Goal: Information Seeking & Learning: Learn about a topic

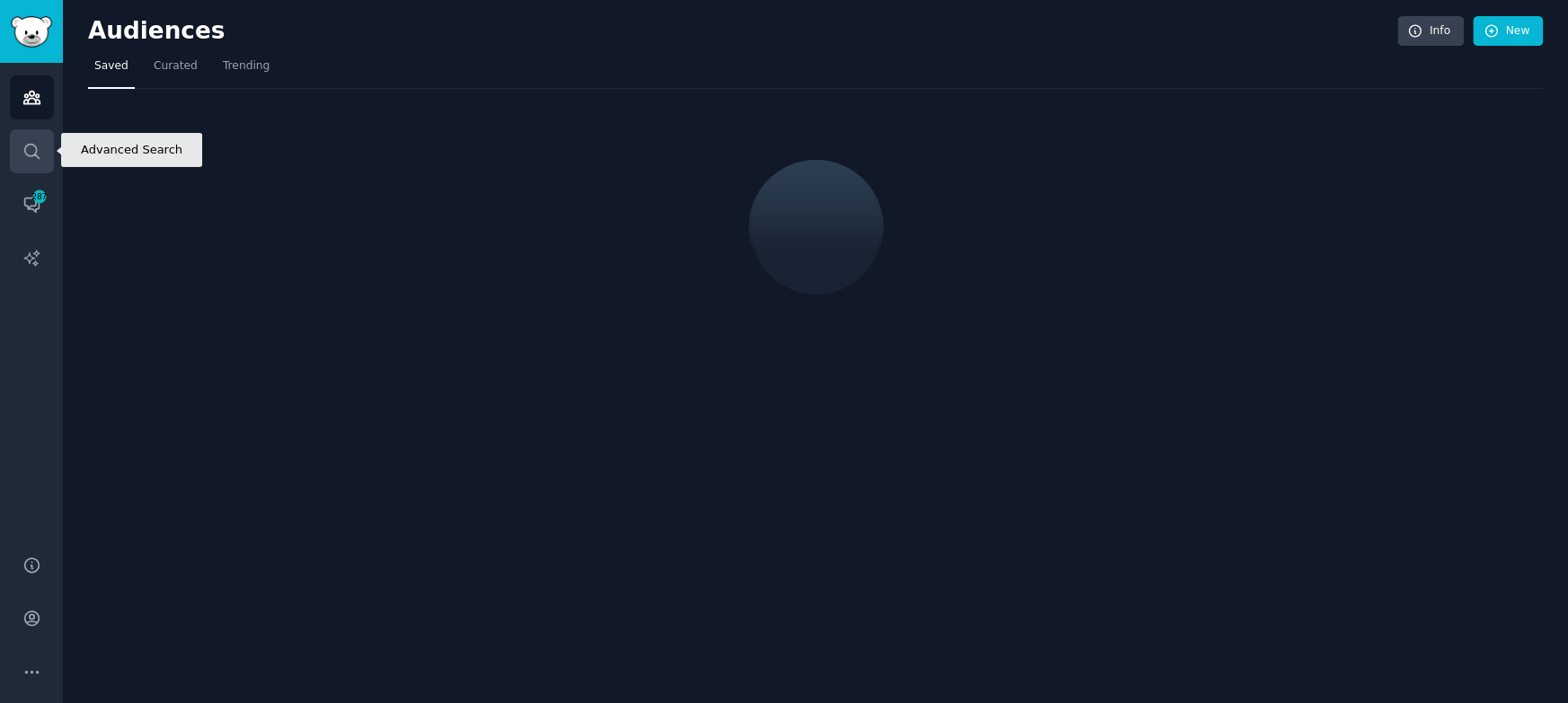
click at [26, 151] on icon "Sidebar" at bounding box center [32, 152] width 19 height 19
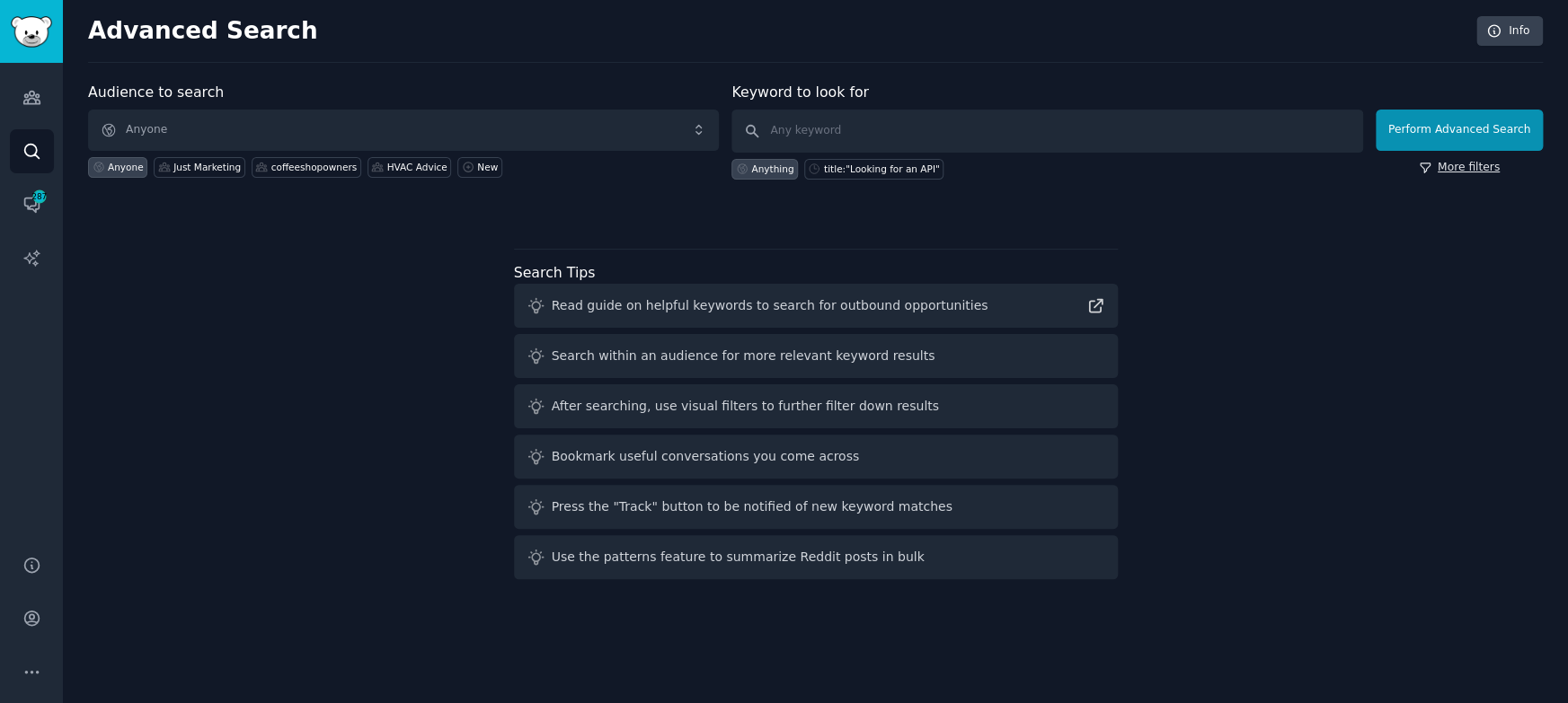
click at [1463, 161] on link "More filters" at bounding box center [1459, 168] width 81 height 16
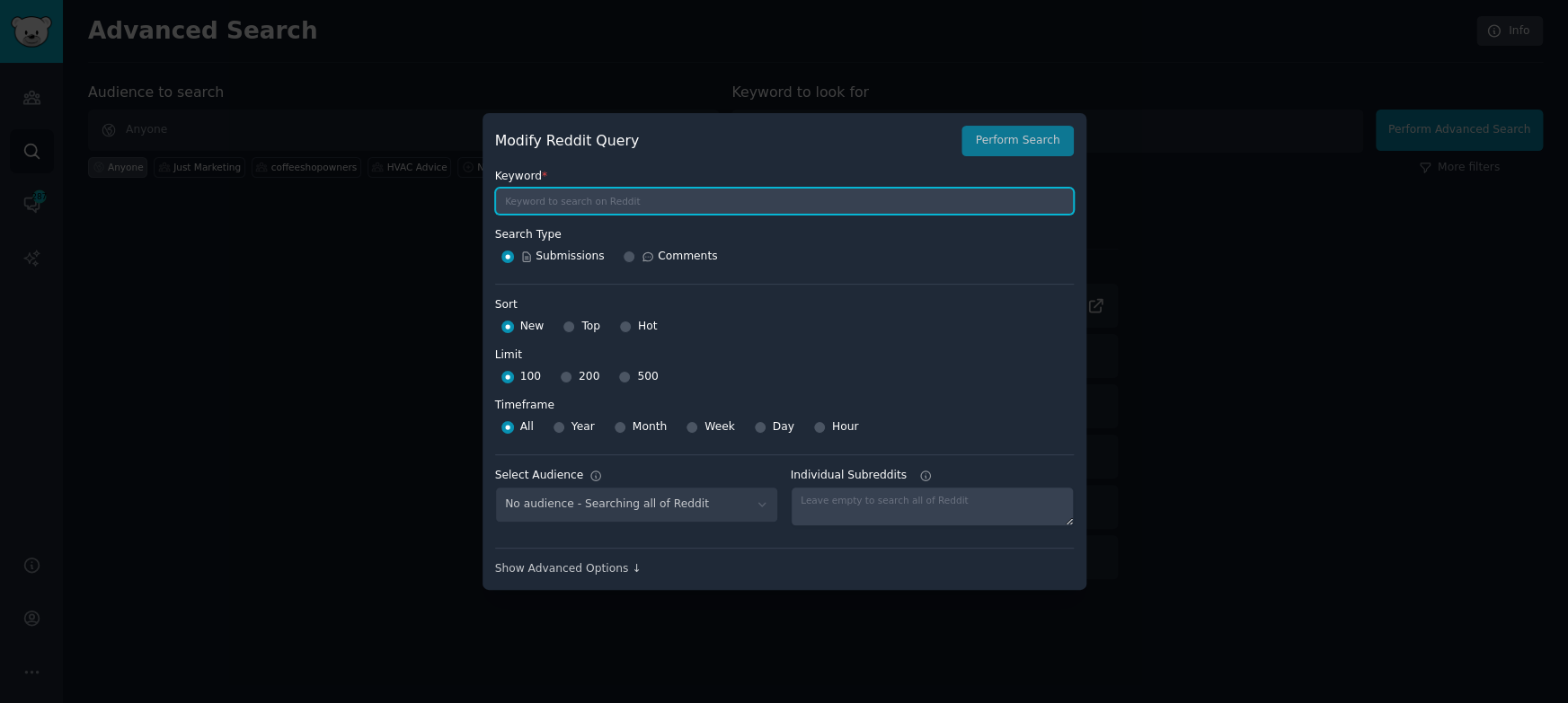
click at [584, 209] on input "text" at bounding box center [785, 201] width 579 height 27
type input "reddit research tool"
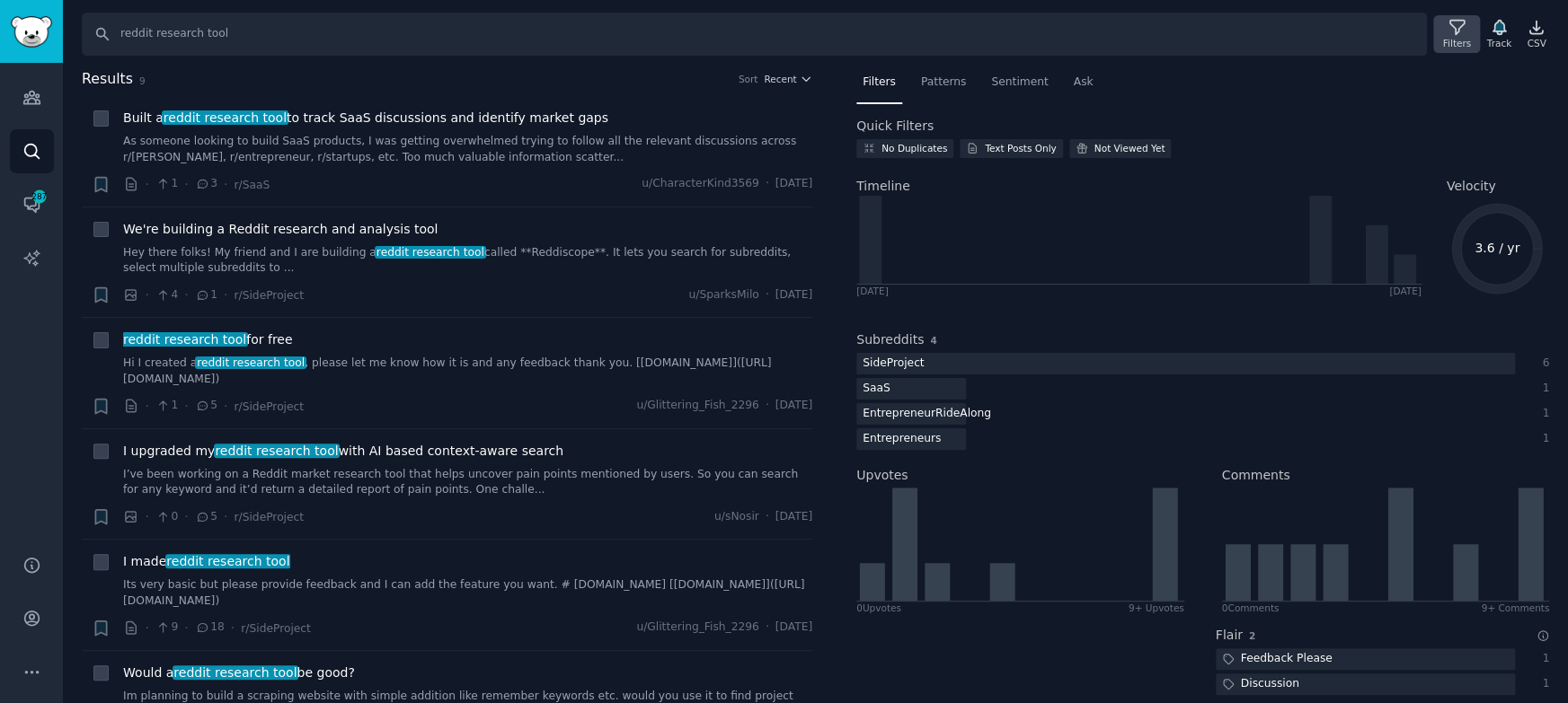
click at [1442, 39] on div "Filters" at bounding box center [1457, 42] width 28 height 12
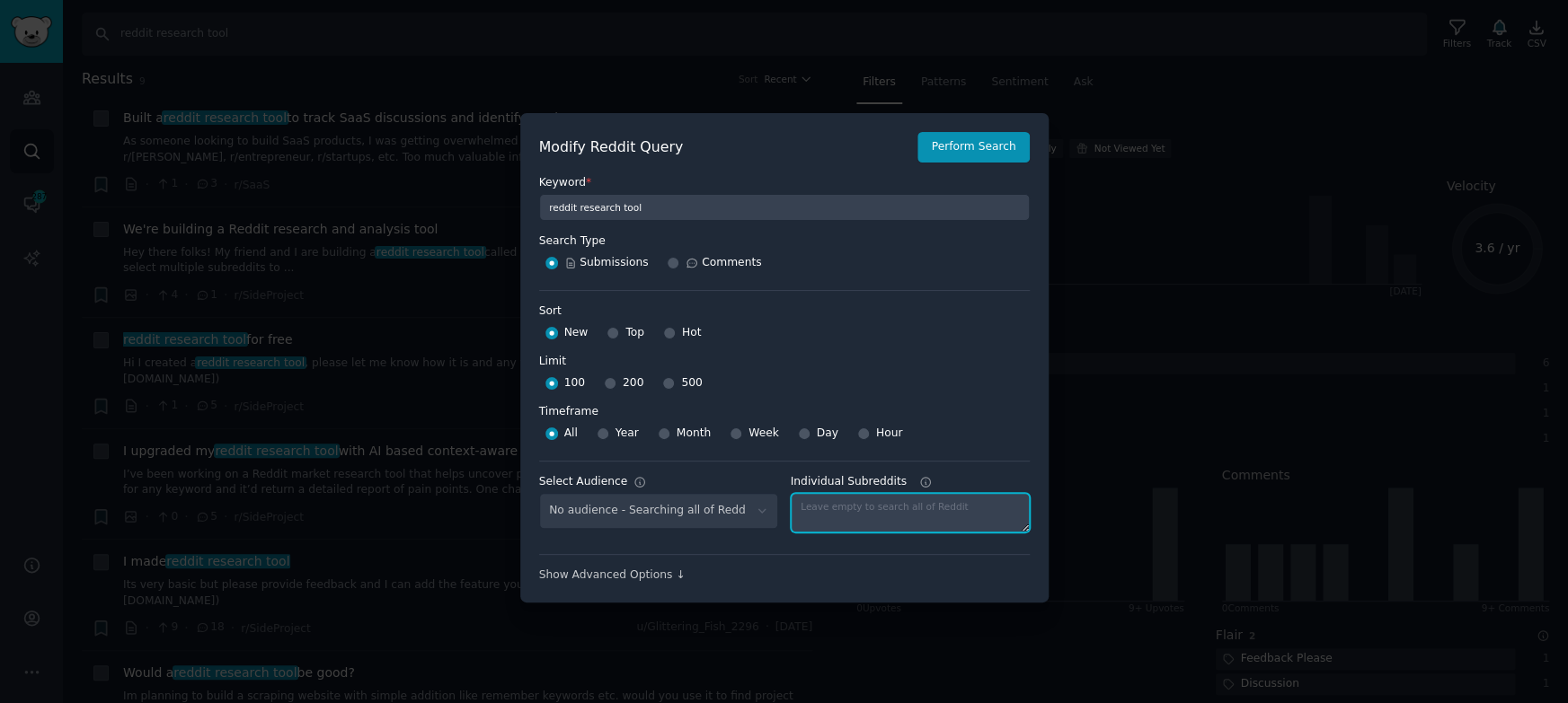
click at [850, 510] on textarea "Individual Subreddits" at bounding box center [910, 513] width 239 height 39
type textarea "SaaS"
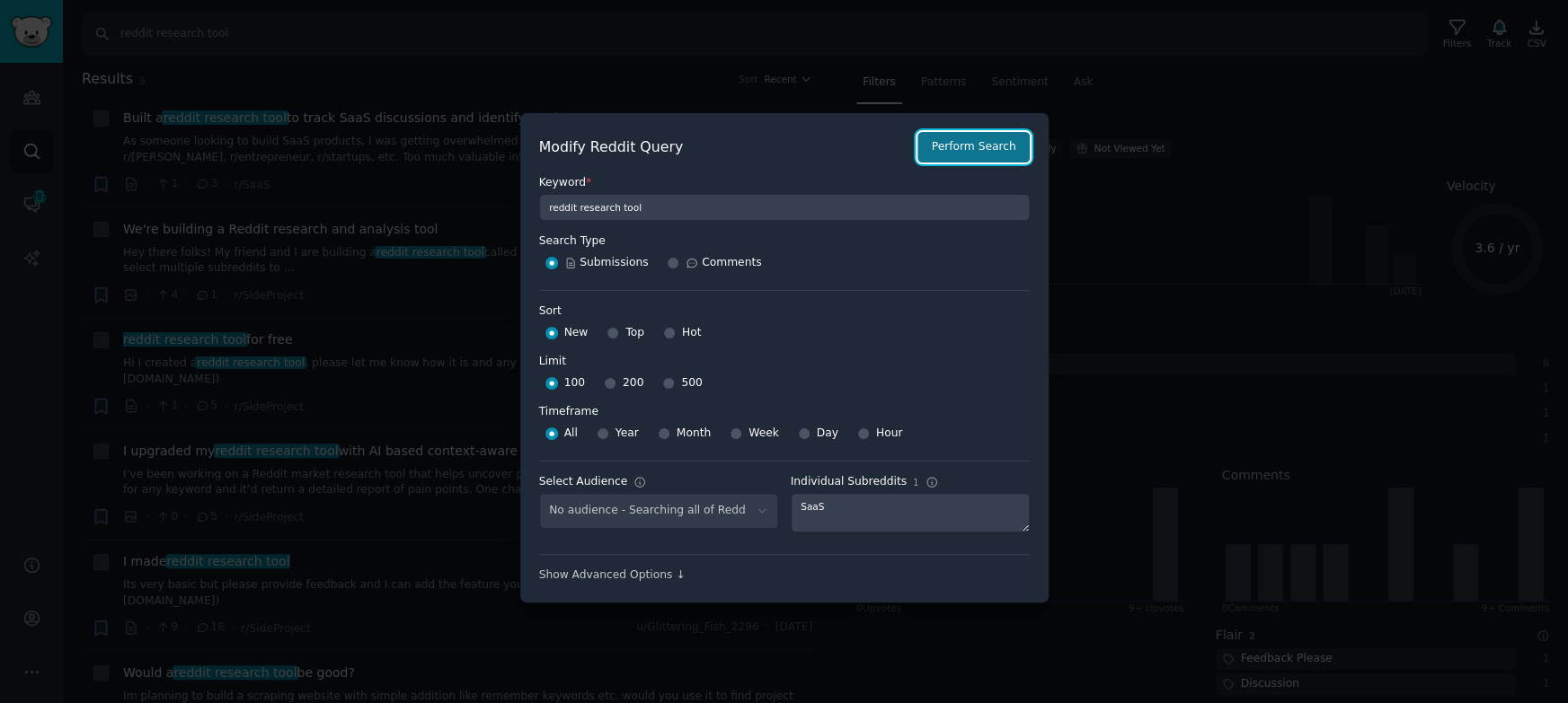
click at [969, 148] on button "Perform Search" at bounding box center [973, 147] width 111 height 31
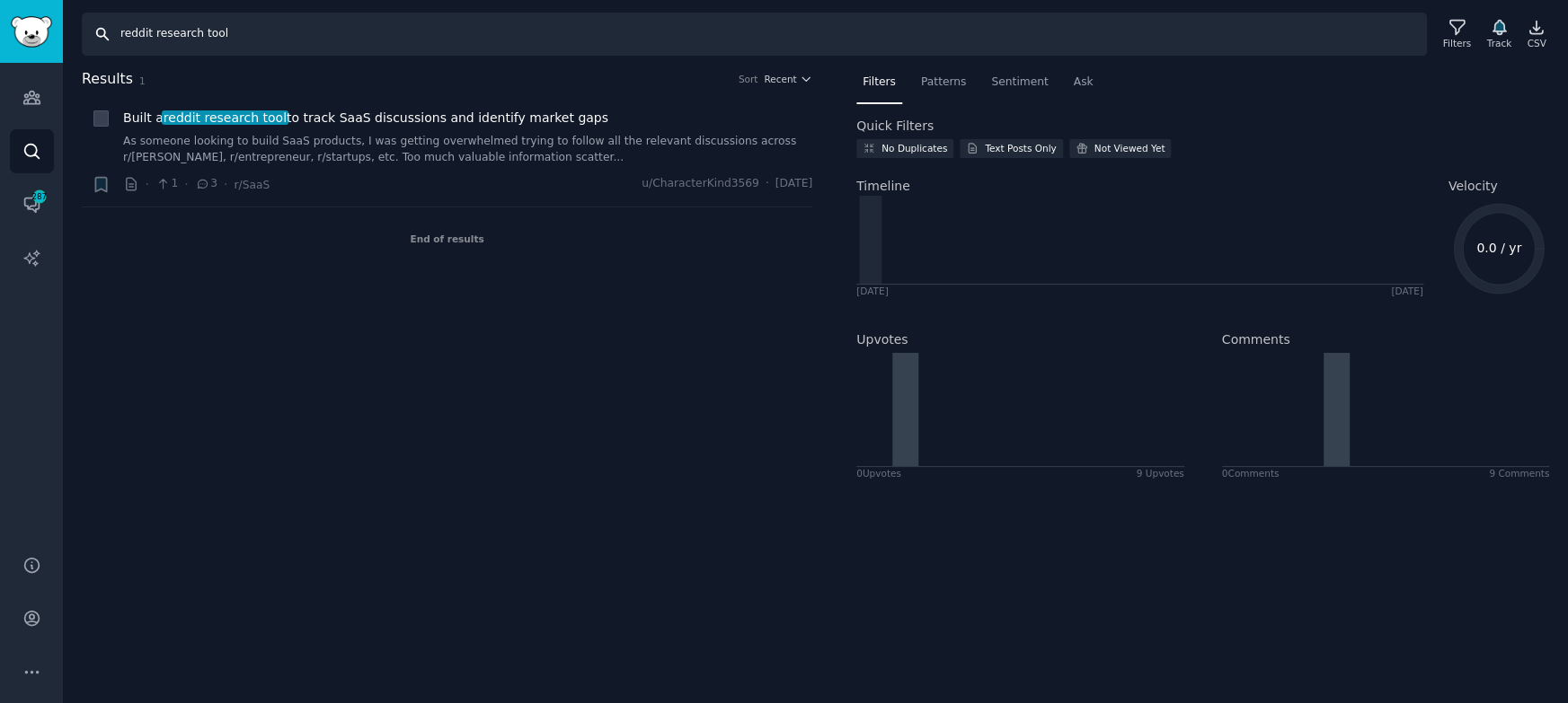
drag, startPoint x: 152, startPoint y: 35, endPoint x: 246, endPoint y: 35, distance: 94.0
click at [246, 35] on input "reddit research tool" at bounding box center [754, 34] width 1345 height 43
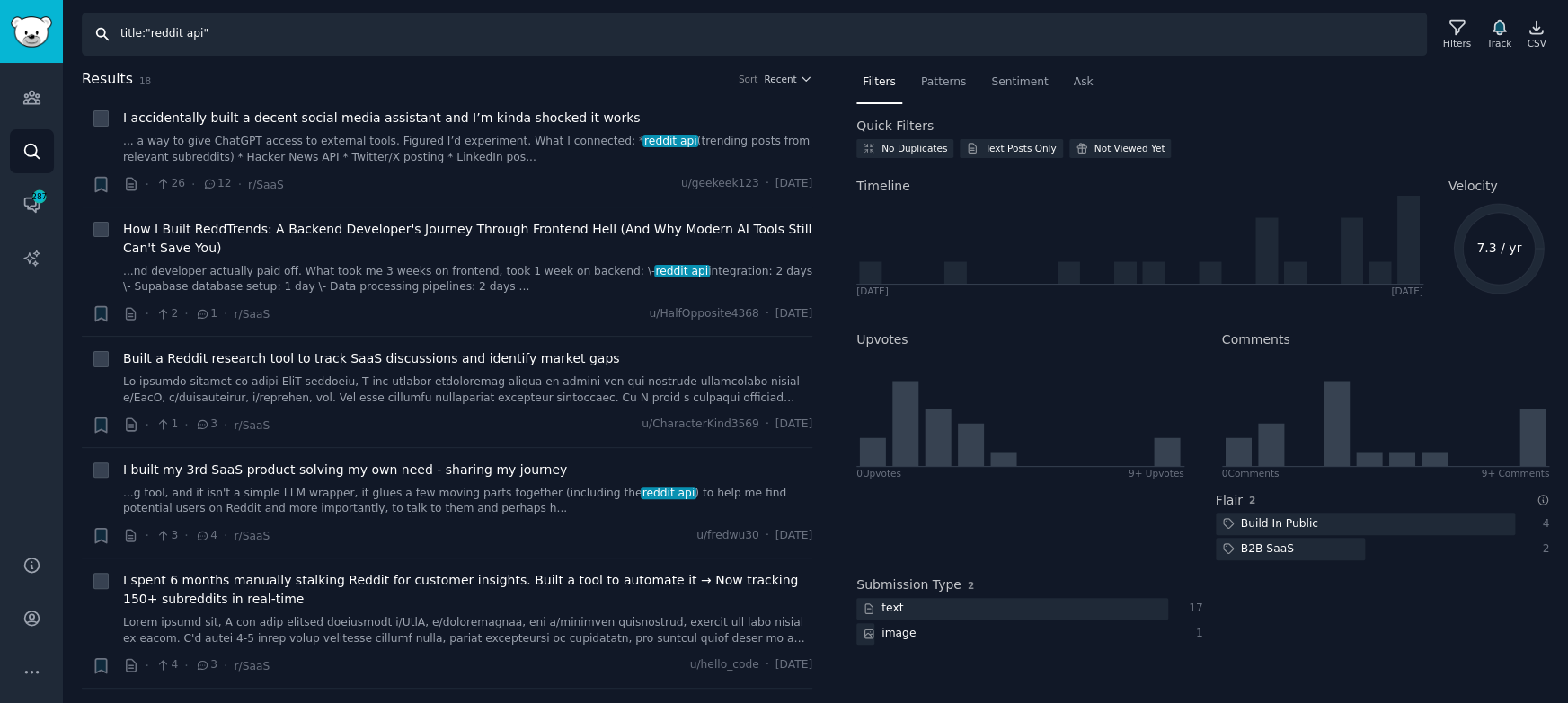
type input "title:"reddit api""
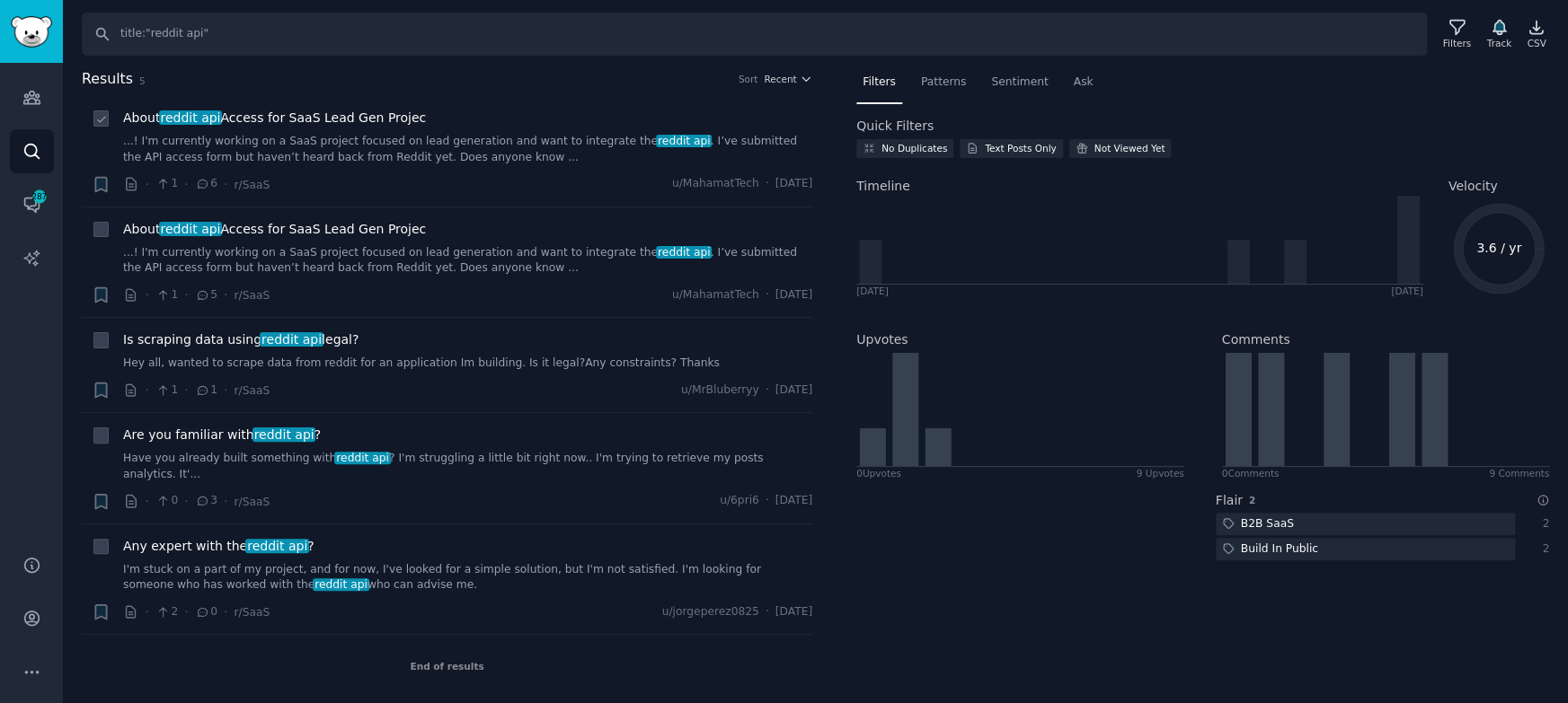
click at [484, 104] on li "+ About reddit api Access for SaaS Lead Gen Projec ...! I'm currently working o…" at bounding box center [447, 152] width 731 height 110
click at [563, 45] on input "title:"reddit api"" at bounding box center [754, 34] width 1345 height 43
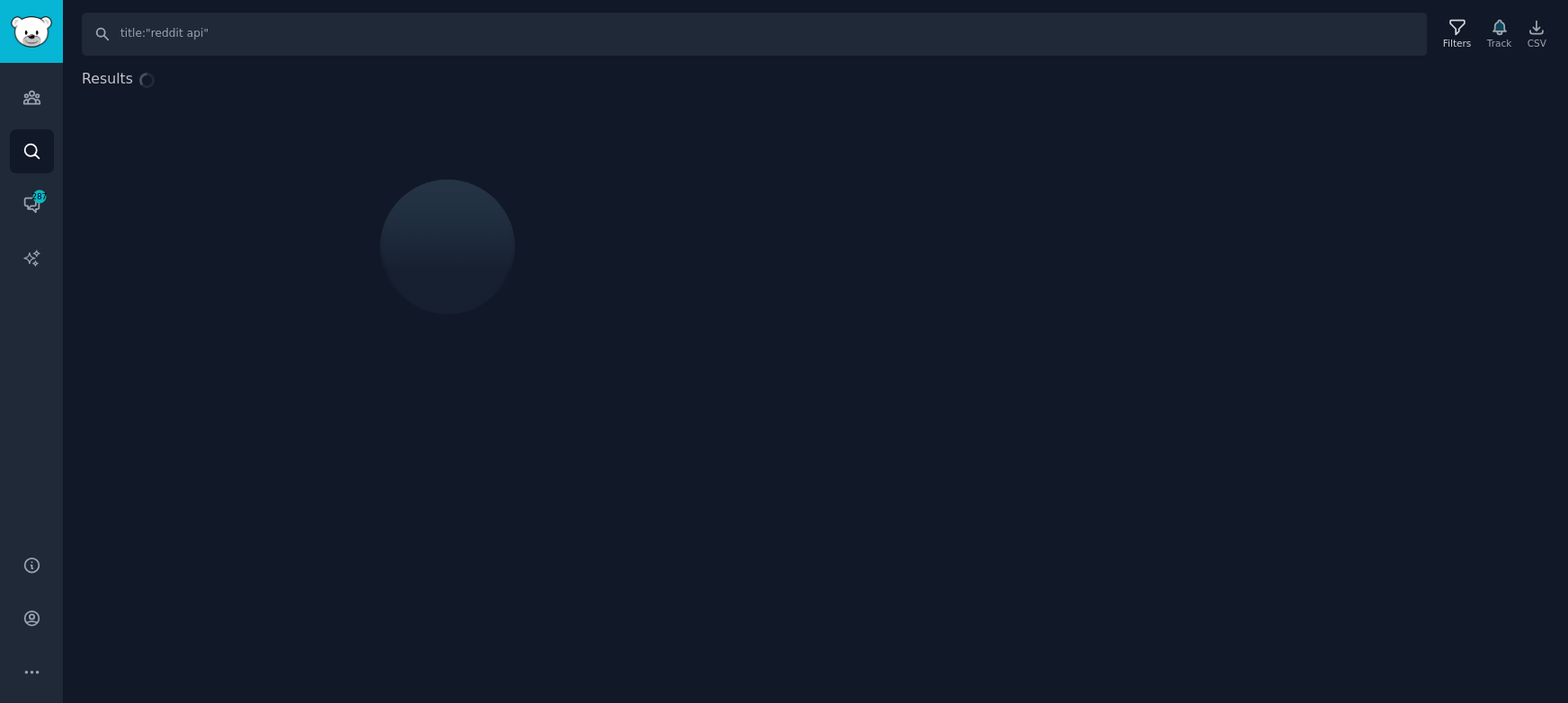
click at [1199, 75] on div "Results" at bounding box center [815, 233] width 1505 height 330
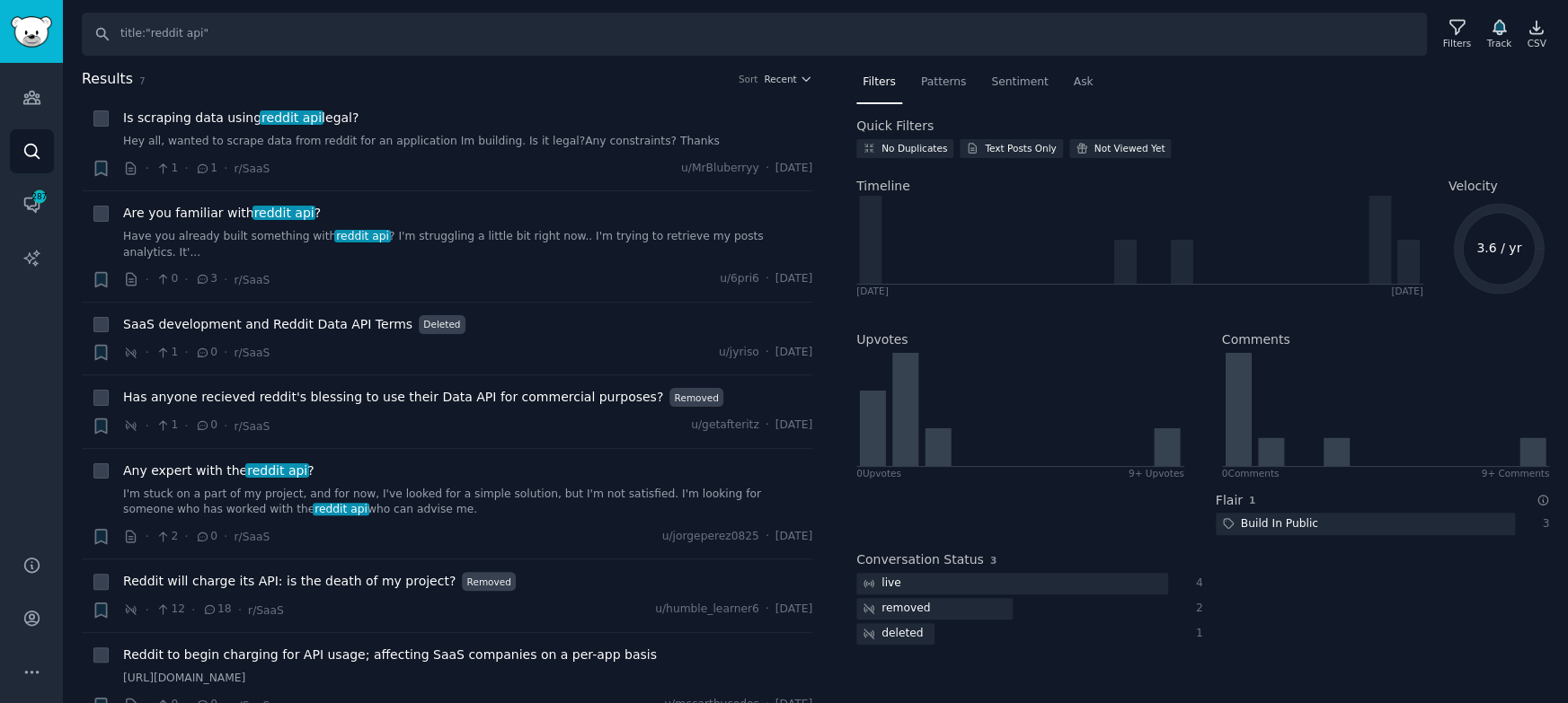
click at [1176, 63] on div "Search title:"reddit api" Filters Track CSV Results 7 Sort Recent + Is scraping…" at bounding box center [815, 351] width 1505 height 703
click at [1216, 58] on div "Search title:"reddit api" Filters Track CSV Results 7 Sort Recent + Is scraping…" at bounding box center [815, 351] width 1505 height 703
click at [201, 33] on input "title:"reddit api"" at bounding box center [754, 34] width 1345 height 43
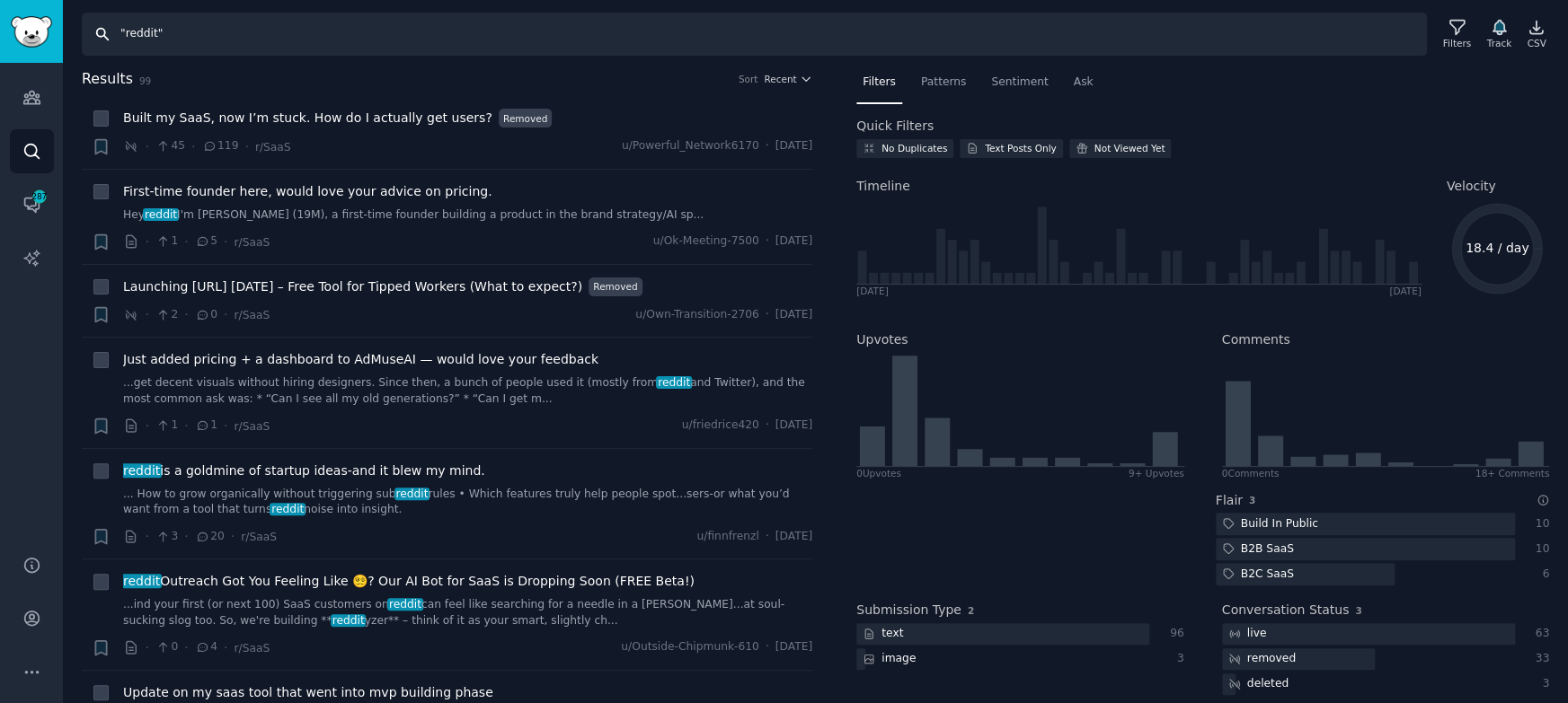
click at [158, 32] on input ""reddit"" at bounding box center [754, 34] width 1345 height 43
type input ""reddit api""
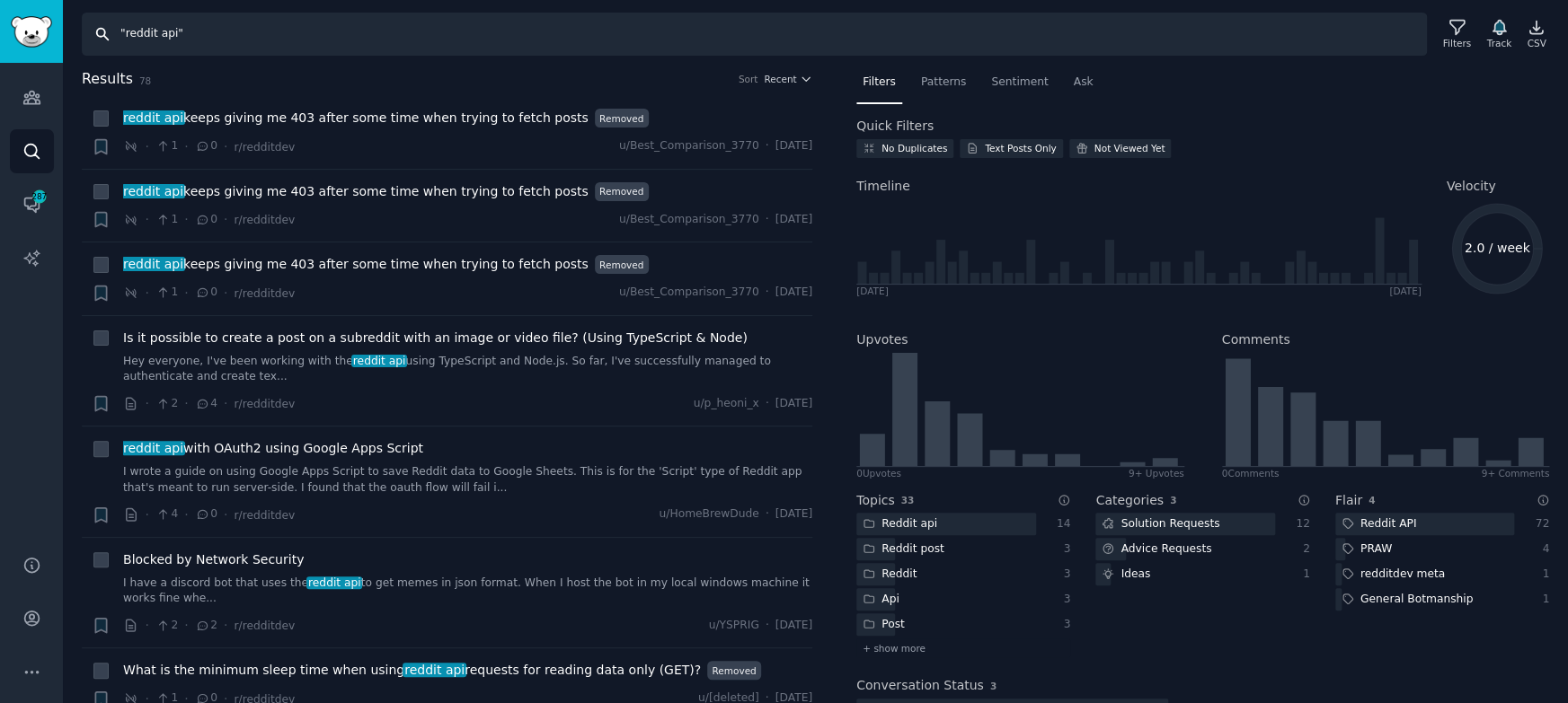
click at [232, 28] on input ""reddit api"" at bounding box center [754, 34] width 1345 height 43
type input "title:"reddit api""
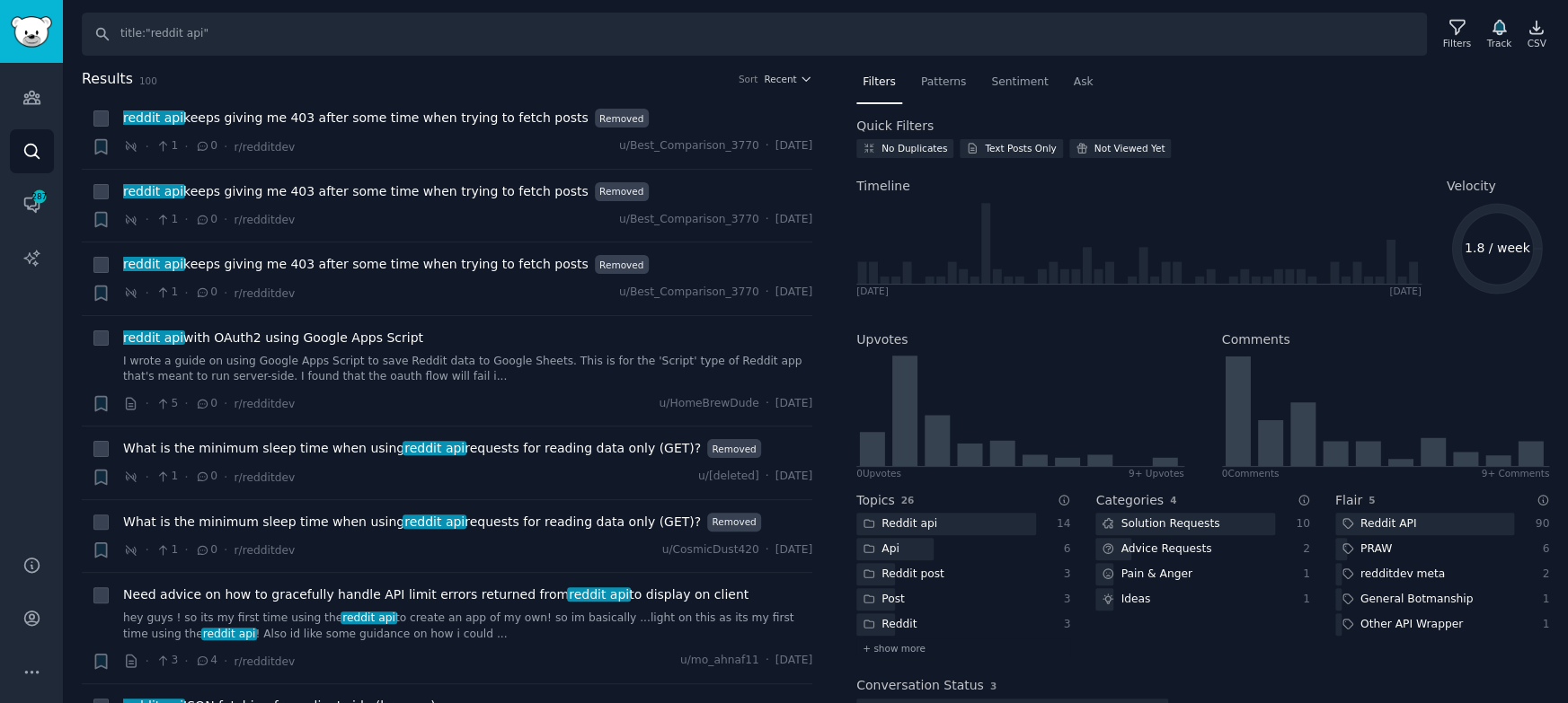
click at [1208, 70] on nav "Filters Patterns Sentiment Ask" at bounding box center [1203, 86] width 693 height 37
drag, startPoint x: 144, startPoint y: 34, endPoint x: 83, endPoint y: 35, distance: 61.0
click at [83, 35] on input "title:"reddit api"" at bounding box center [754, 34] width 1345 height 43
type input ""reddit api""
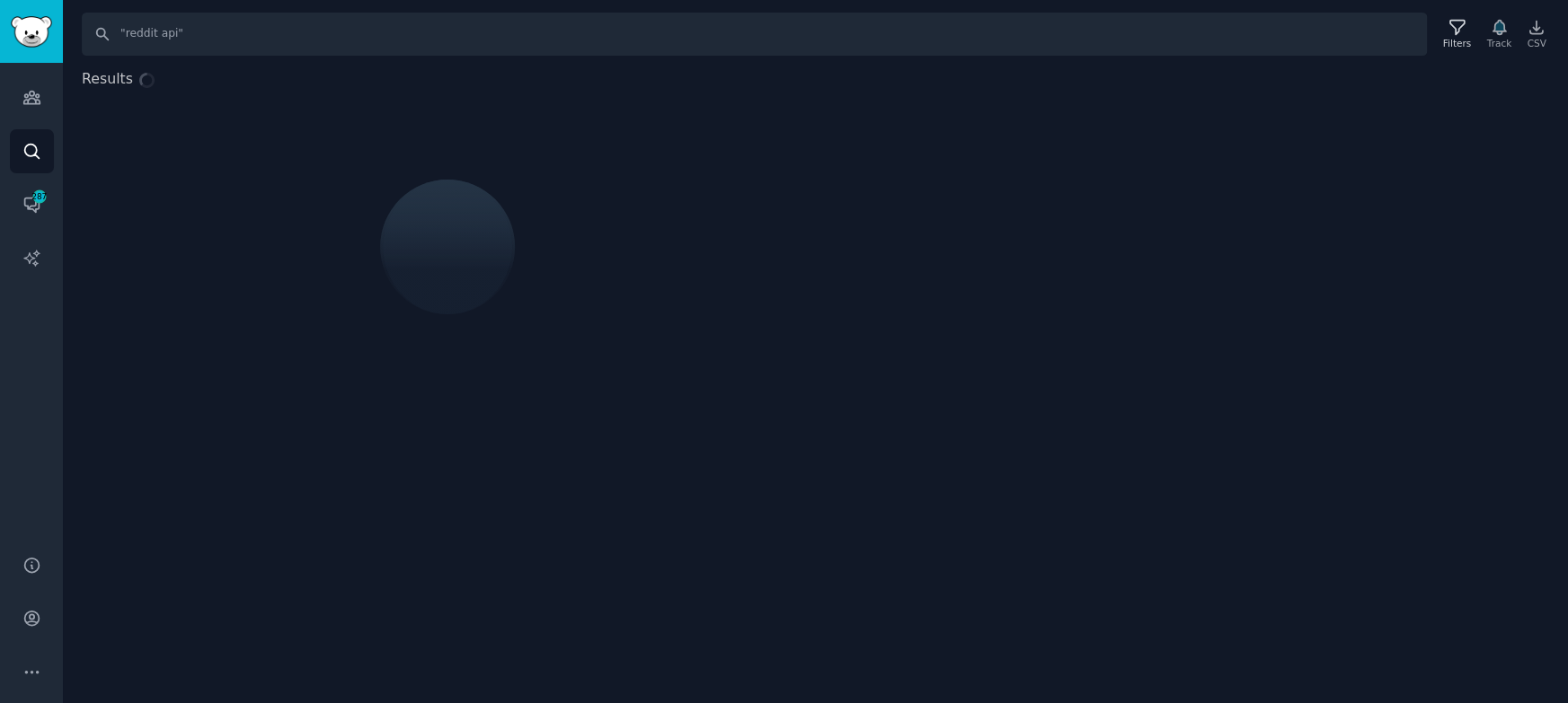
click at [190, 73] on div "Results" at bounding box center [815, 233] width 1505 height 330
click at [200, 70] on div "Results" at bounding box center [815, 233] width 1505 height 330
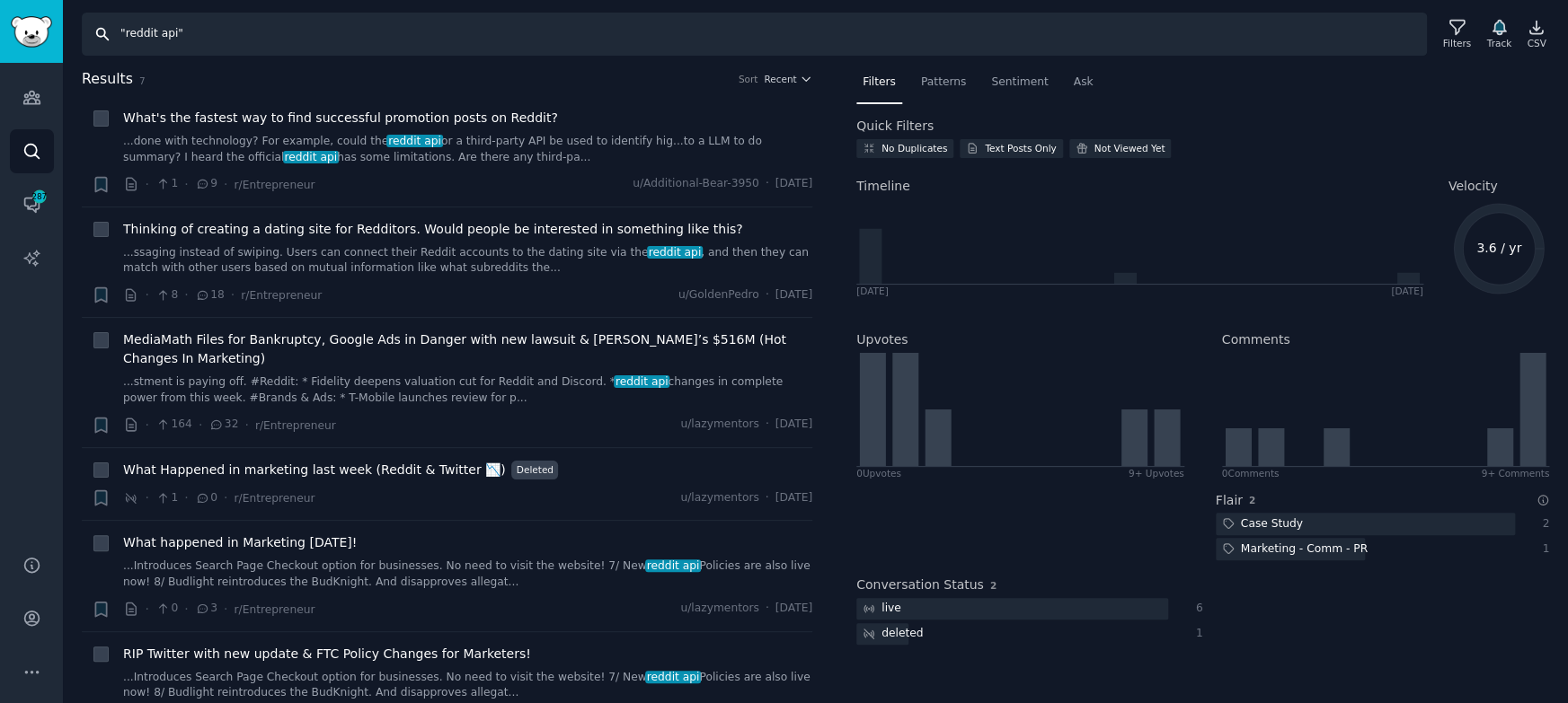
click at [188, 37] on input ""reddit api"" at bounding box center [754, 34] width 1345 height 43
type input "title:"startup""
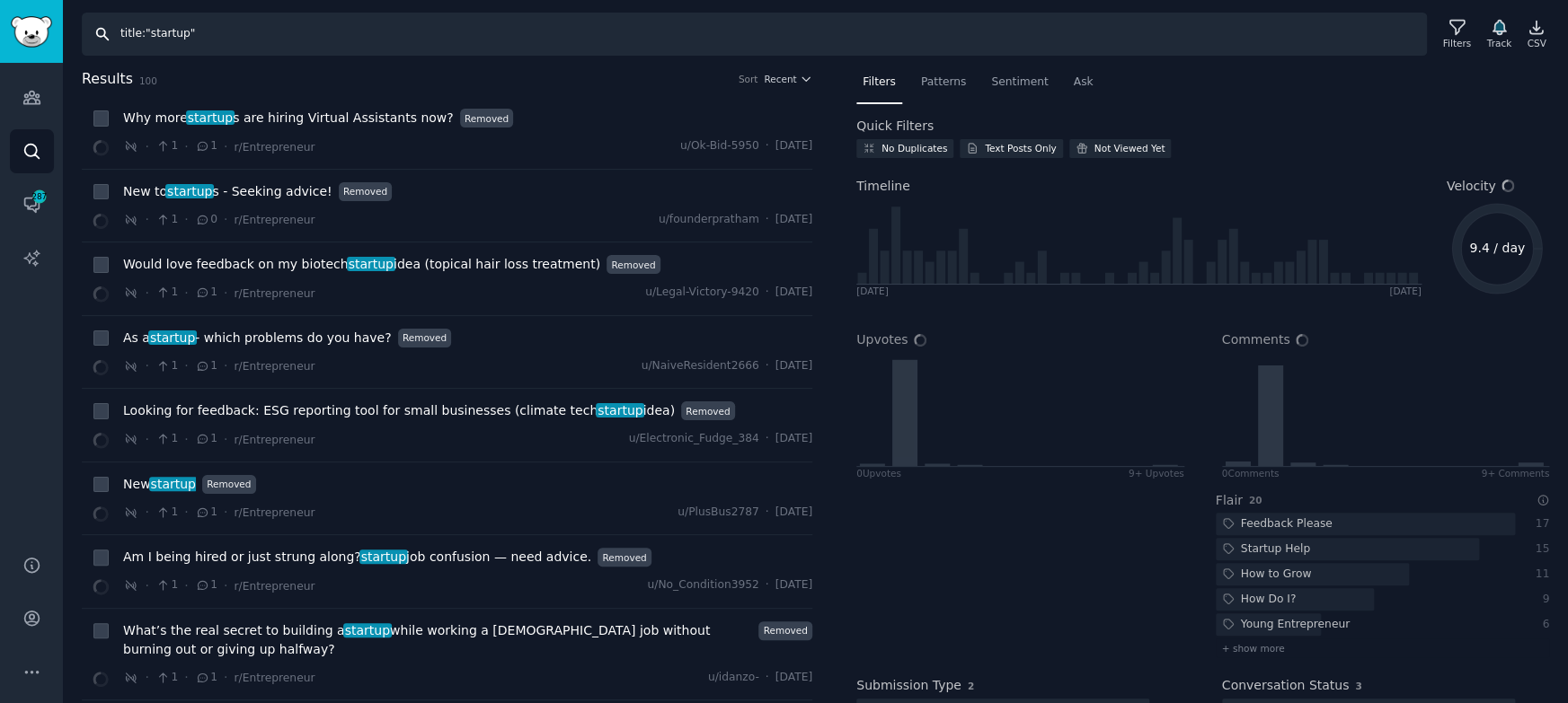
click at [185, 34] on input "title:"startup"" at bounding box center [754, 34] width 1345 height 43
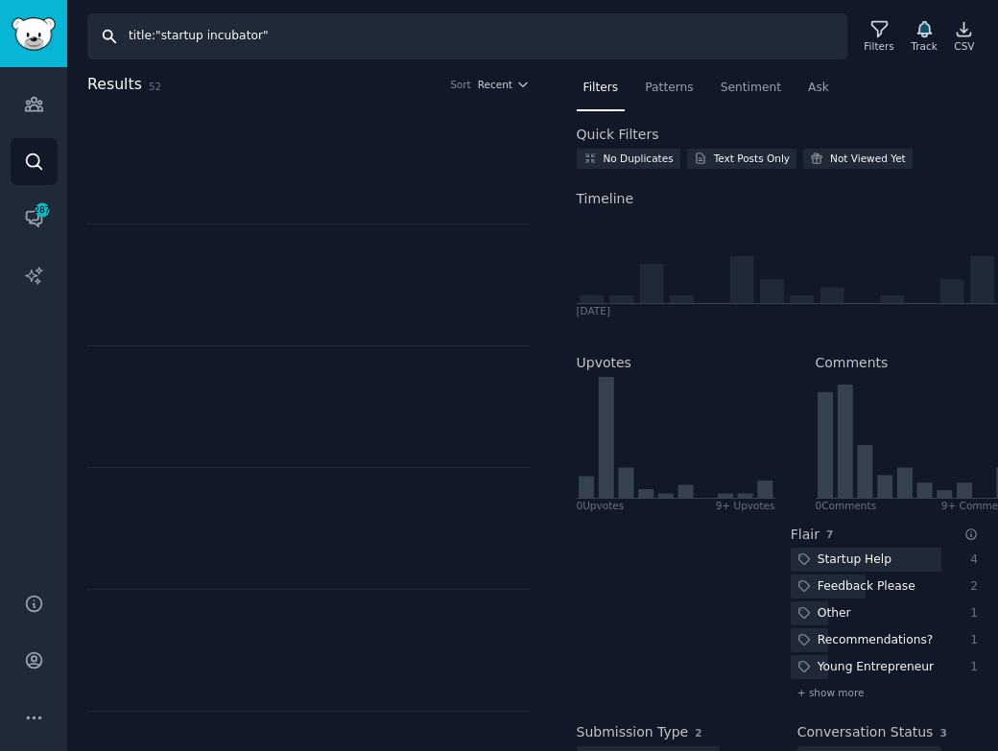
click at [347, 39] on input "title:"startup incubator"" at bounding box center [467, 36] width 760 height 46
type input "title:"startup funding""
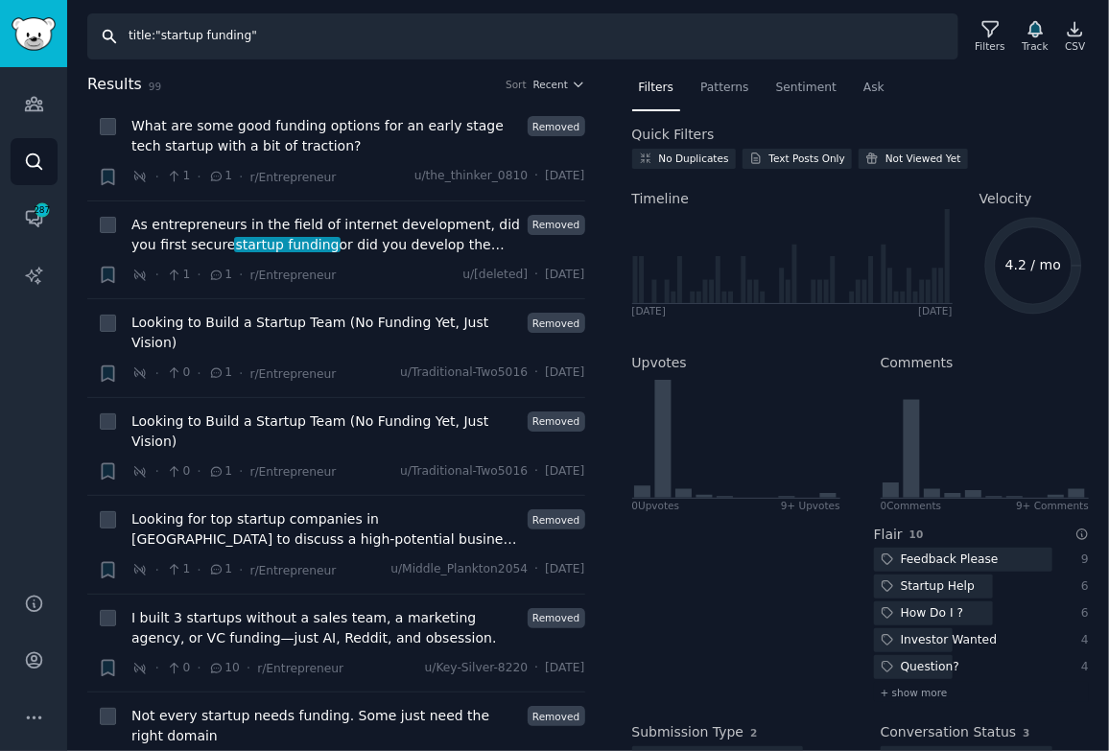
click at [157, 36] on input "title:"startup funding"" at bounding box center [522, 36] width 871 height 46
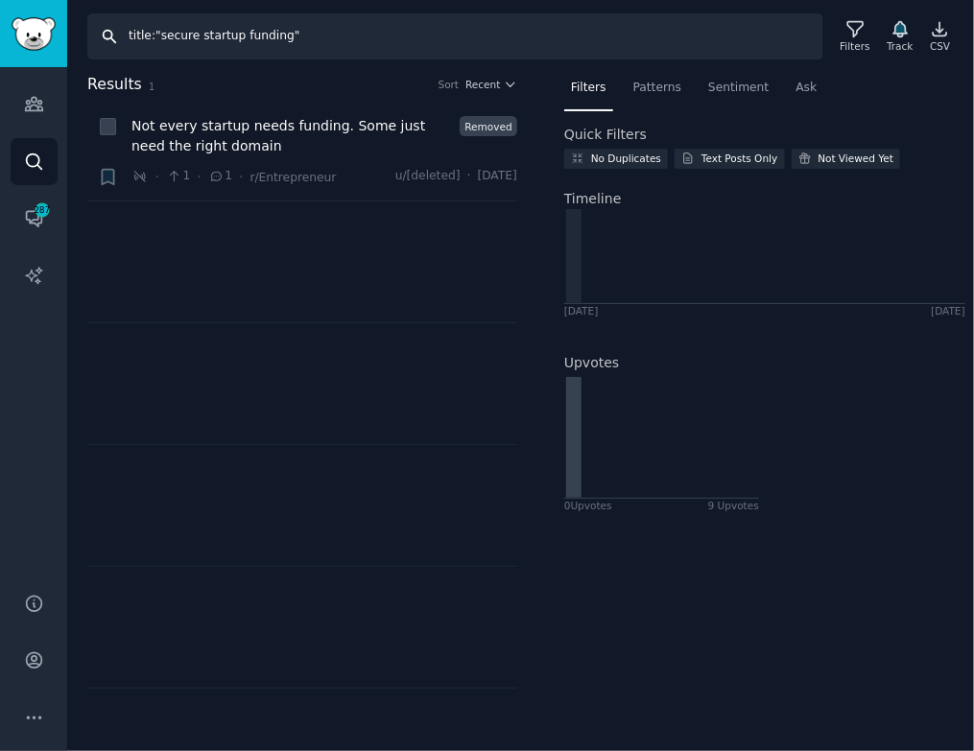
drag, startPoint x: 200, startPoint y: 34, endPoint x: 159, endPoint y: 33, distance: 40.3
click at [159, 33] on input "title:"secure startup funding"" at bounding box center [455, 36] width 736 height 46
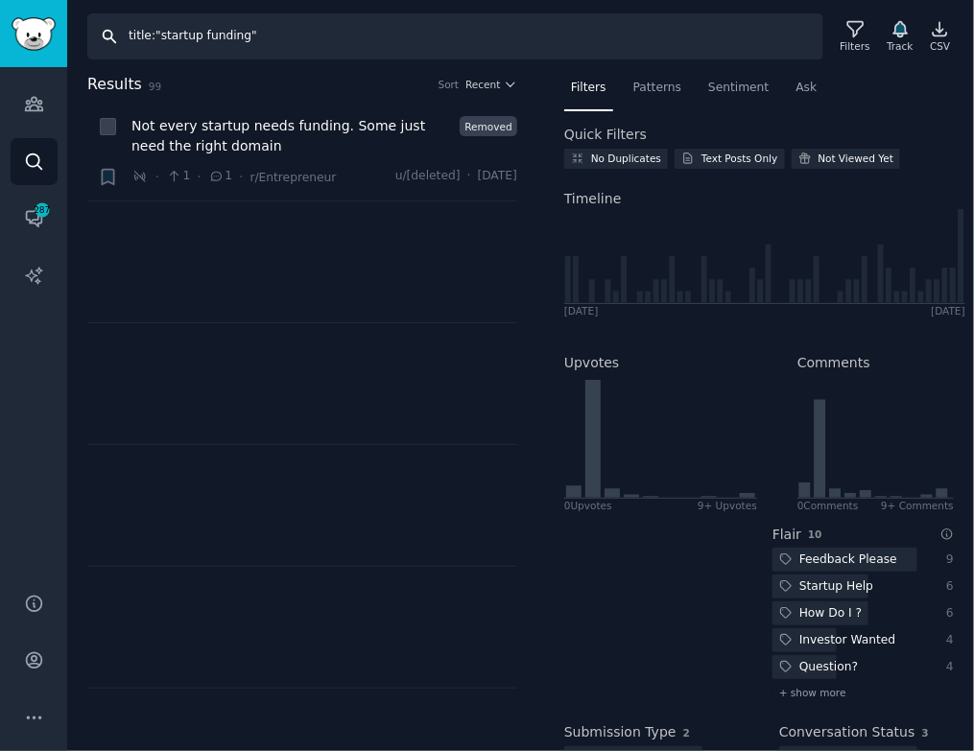
click at [225, 33] on input "title:"startup funding"" at bounding box center [455, 36] width 736 height 46
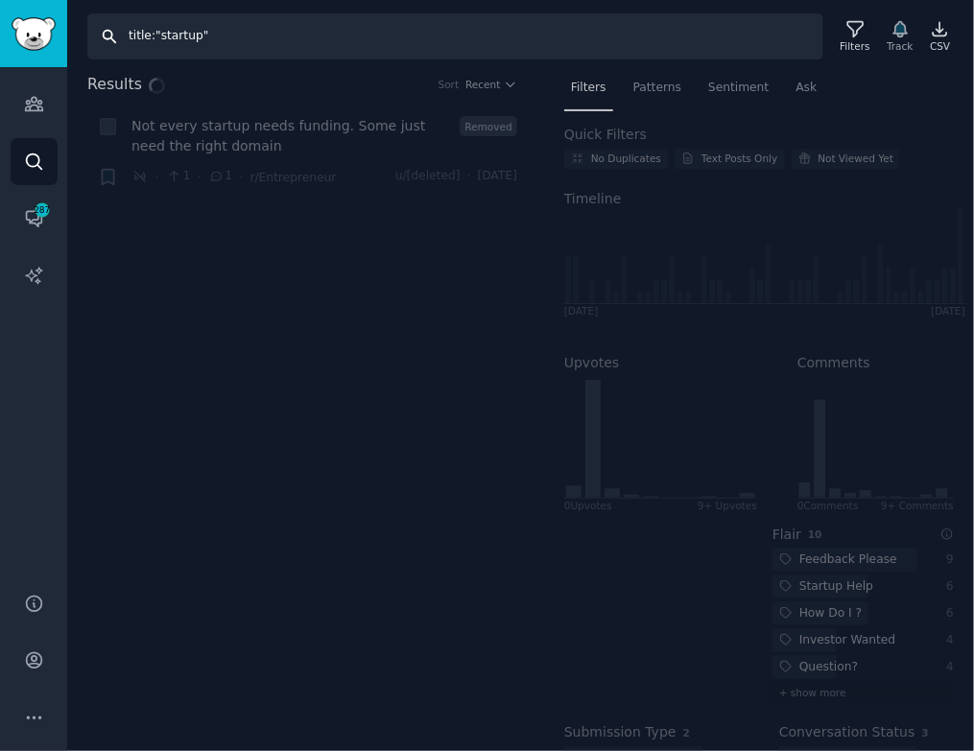
type input "title:"startup""
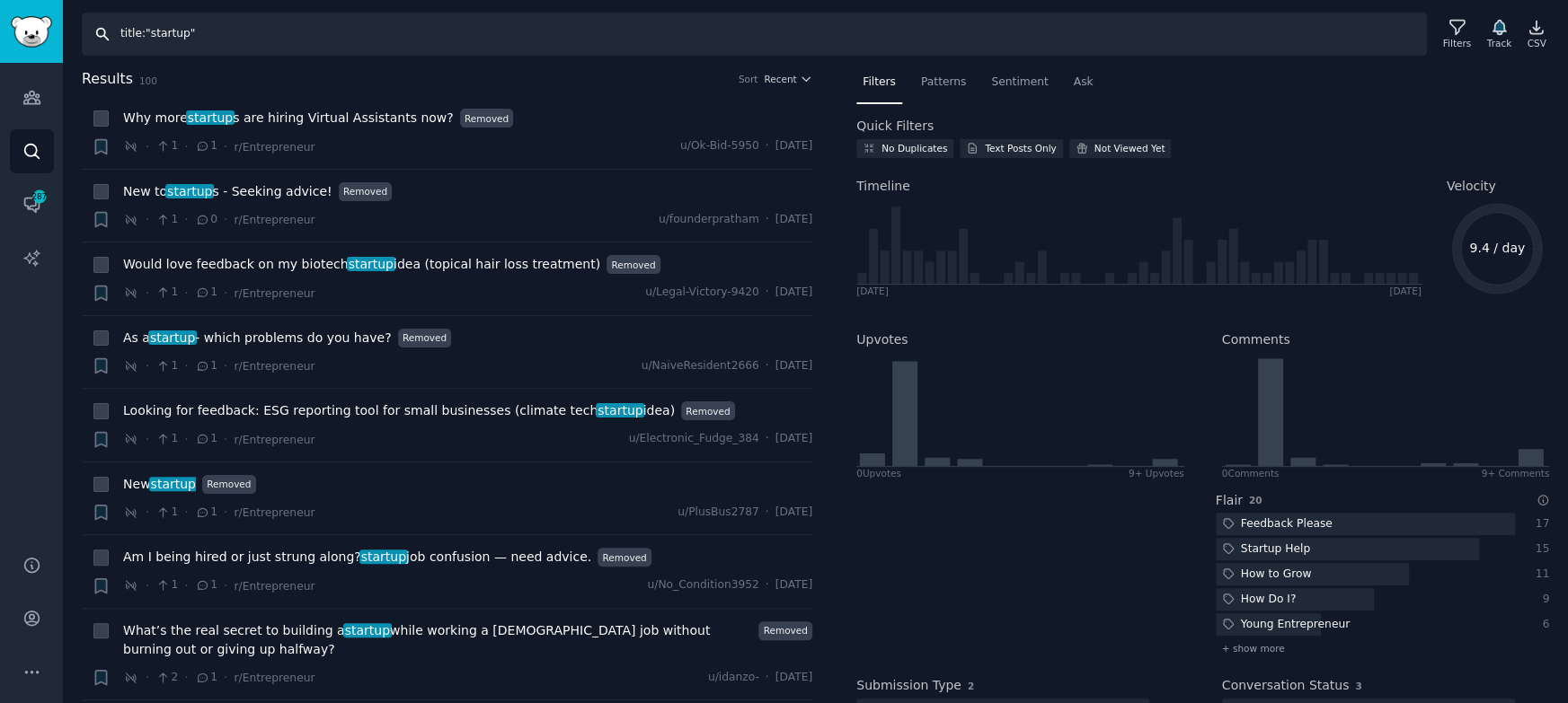
click at [184, 33] on input "title:"startup"" at bounding box center [754, 34] width 1345 height 43
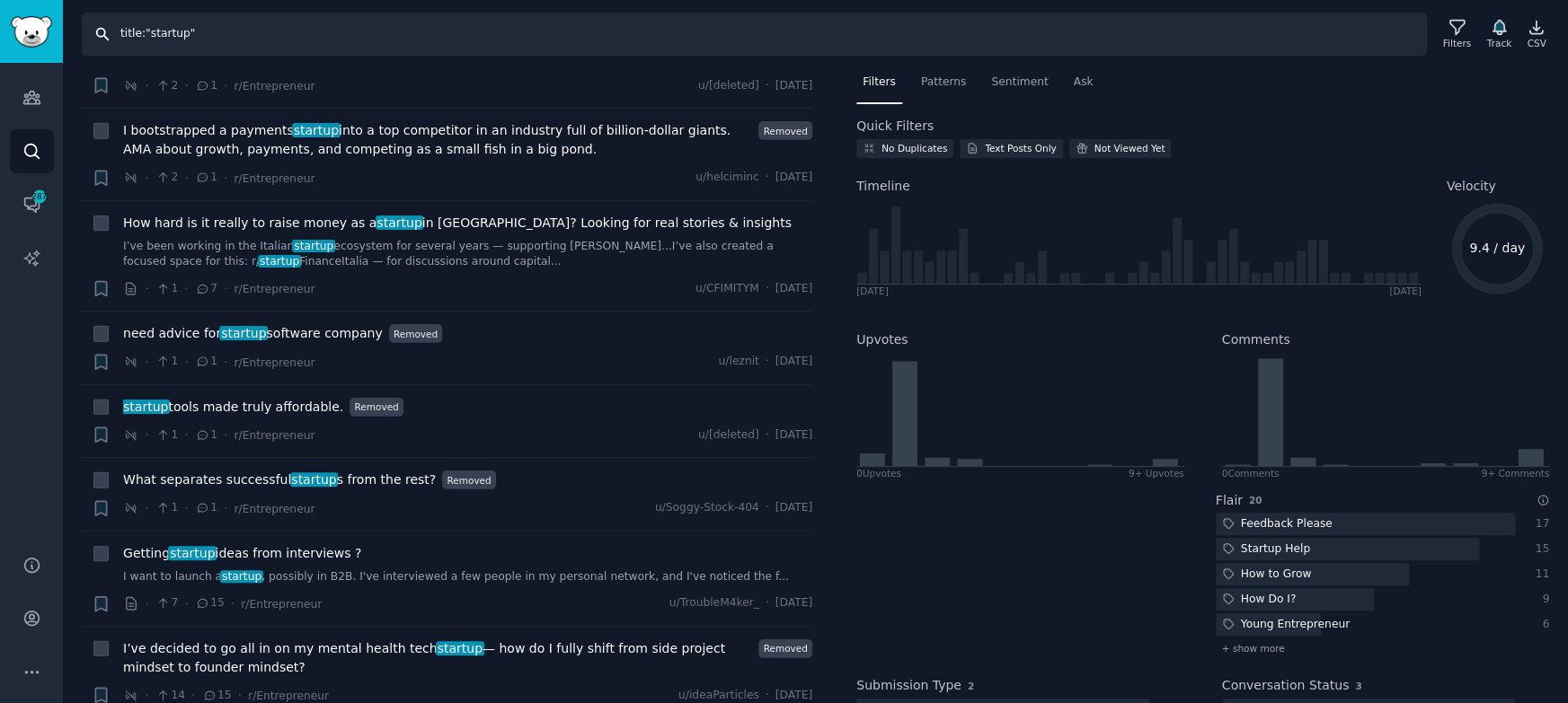
scroll to position [2656, 0]
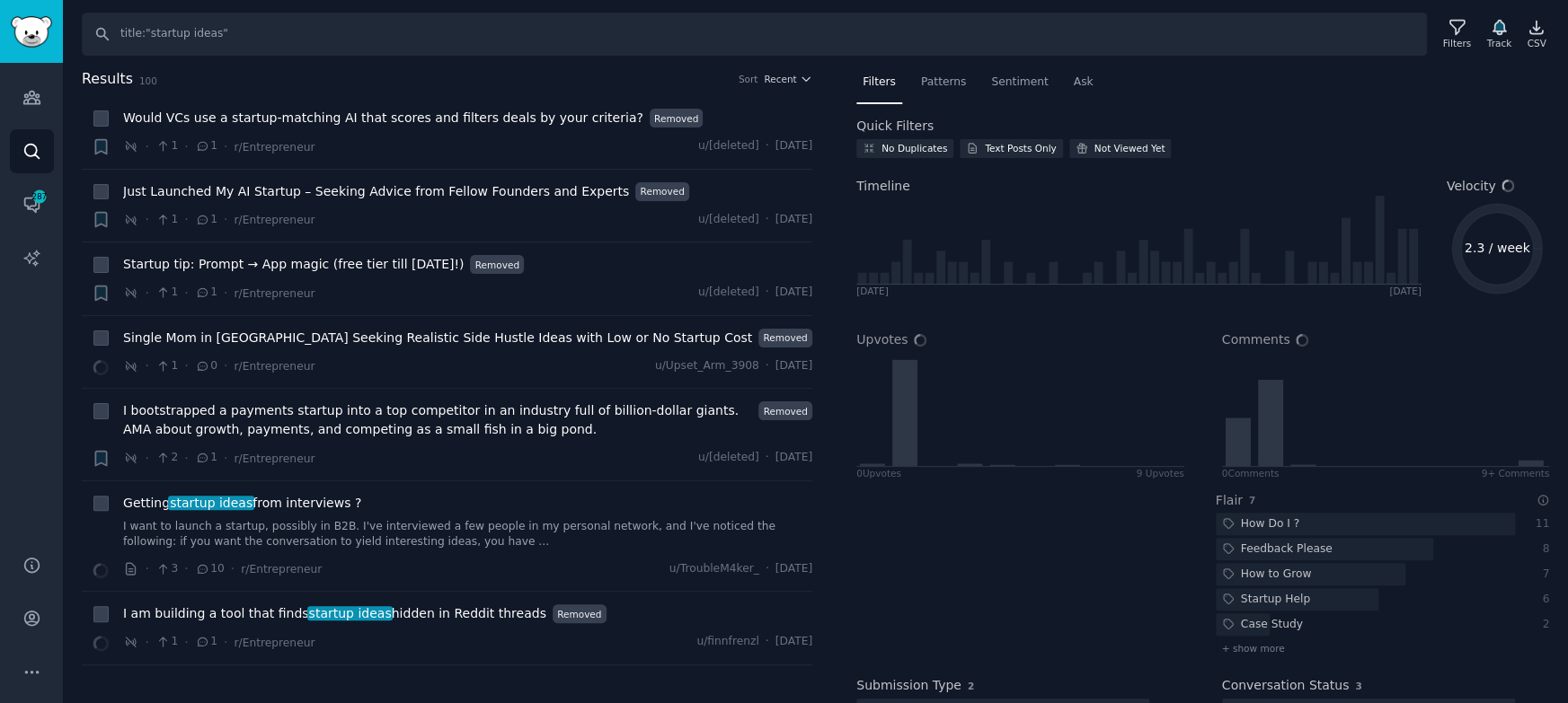
click at [547, 68] on h2 "Results 100 Sort Recent" at bounding box center [447, 80] width 731 height 22
click at [889, 557] on div at bounding box center [1023, 571] width 334 height 186
drag, startPoint x: 214, startPoint y: 34, endPoint x: 148, endPoint y: 36, distance: 66.0
click at [148, 36] on input "title:"startup ideas"" at bounding box center [754, 34] width 1345 height 43
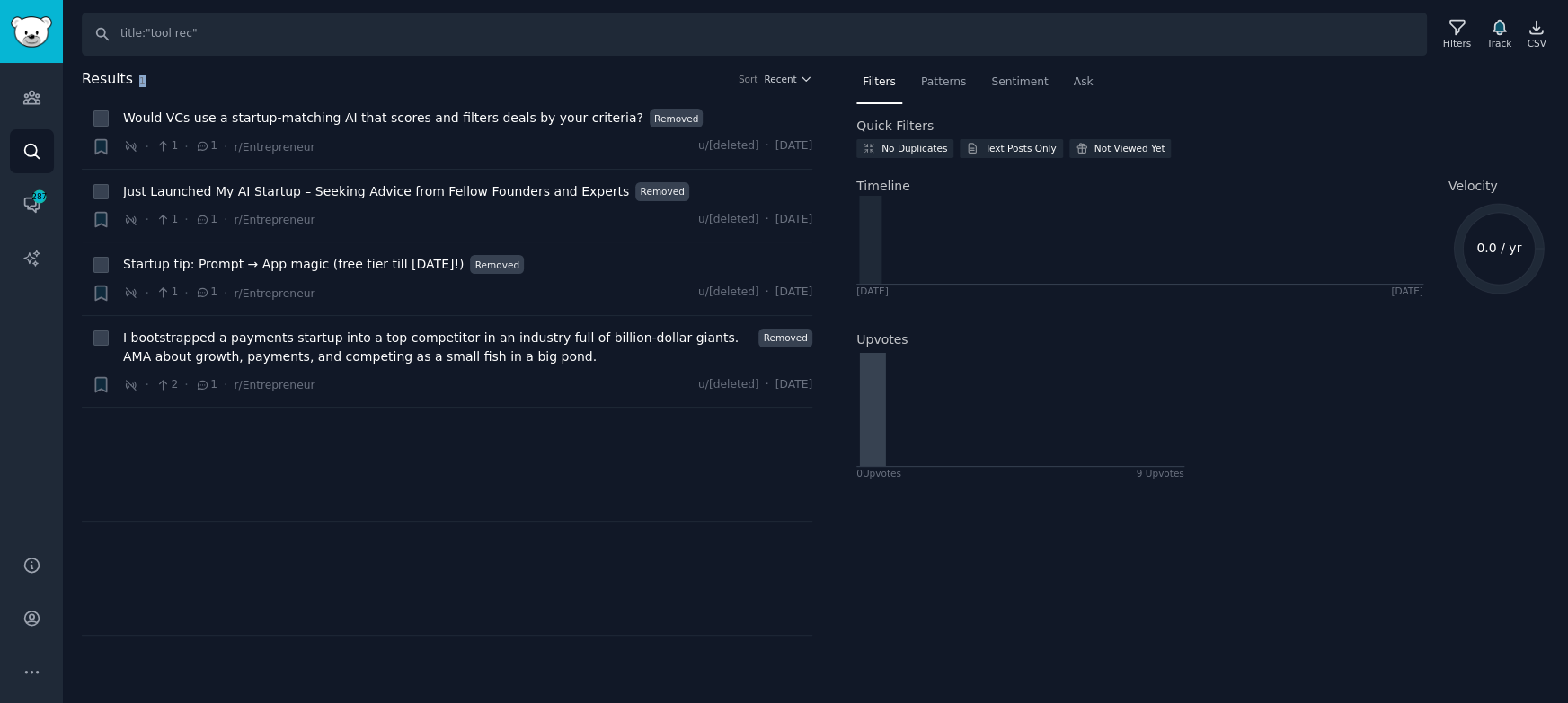
click at [145, 83] on h2 "Results 1 Sort Recent" at bounding box center [447, 80] width 731 height 22
click at [149, 83] on h2 "Results 1 Sort Recent" at bounding box center [447, 80] width 731 height 22
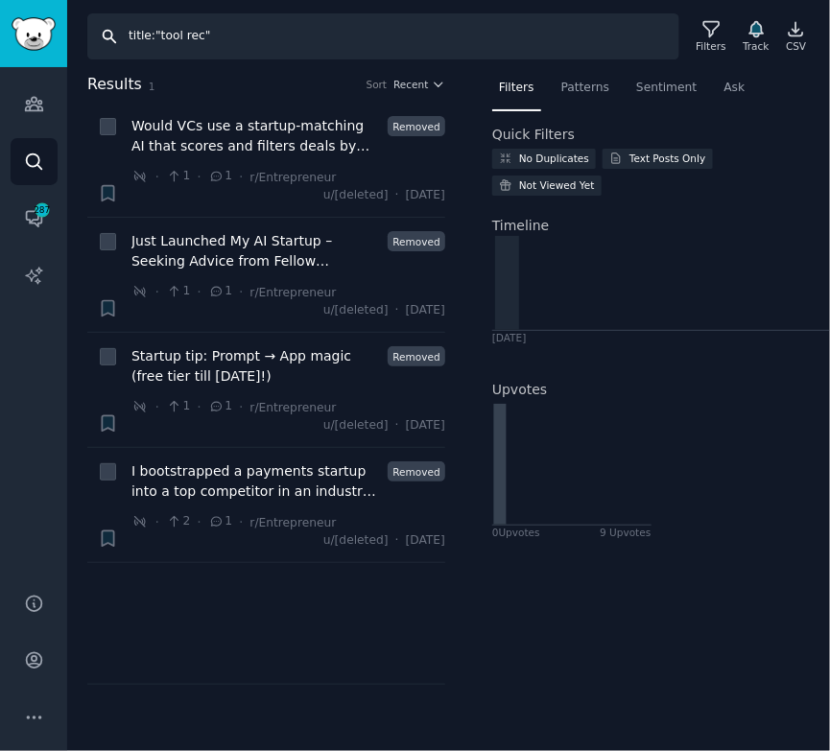
click at [200, 39] on input "title:"tool rec"" at bounding box center [383, 36] width 592 height 46
click at [622, 639] on div "Filters Patterns Sentiment Ask Quick Filters No Duplicates Text Posts Only Not …" at bounding box center [651, 412] width 358 height 679
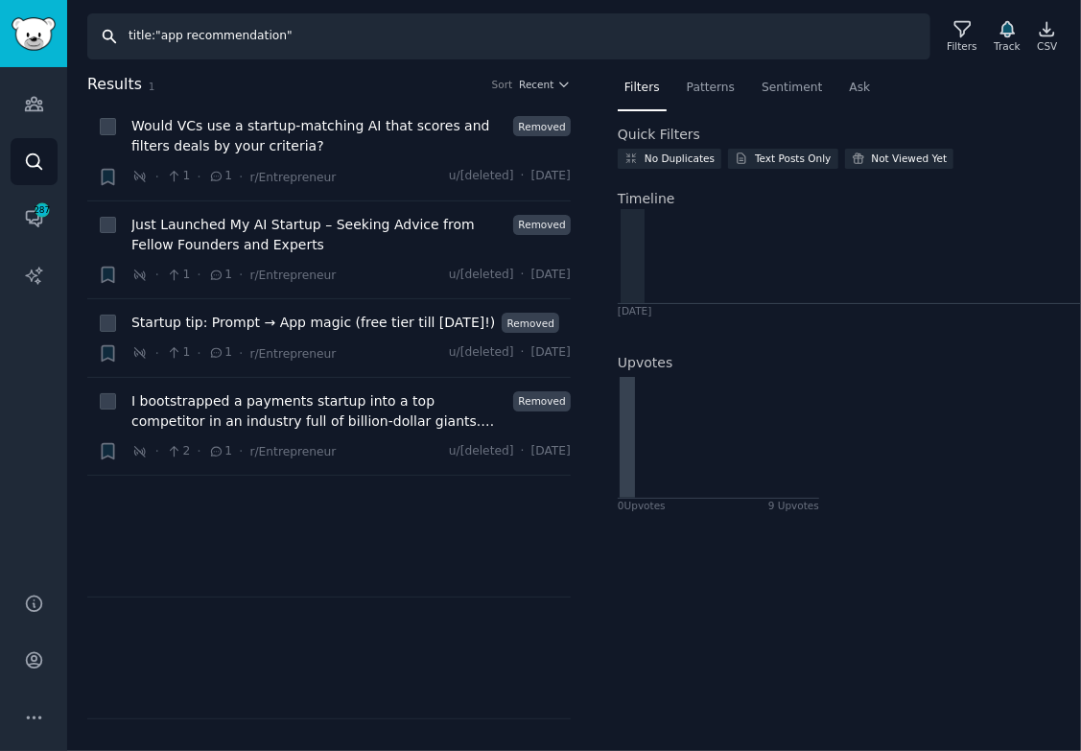
click at [334, 46] on input "title:"app recommendation"" at bounding box center [508, 36] width 843 height 46
drag, startPoint x: 707, startPoint y: 605, endPoint x: 576, endPoint y: 446, distance: 206.5
click at [697, 594] on div "Filters Patterns Sentiment Ask Quick Filters No Duplicates Text Posts Only Not …" at bounding box center [840, 412] width 484 height 679
click at [390, 218] on span "Just Launched My AI Startup – Seeking Advice from Fellow Founders and Experts" at bounding box center [318, 235] width 375 height 40
type input "title:"startup ideas""
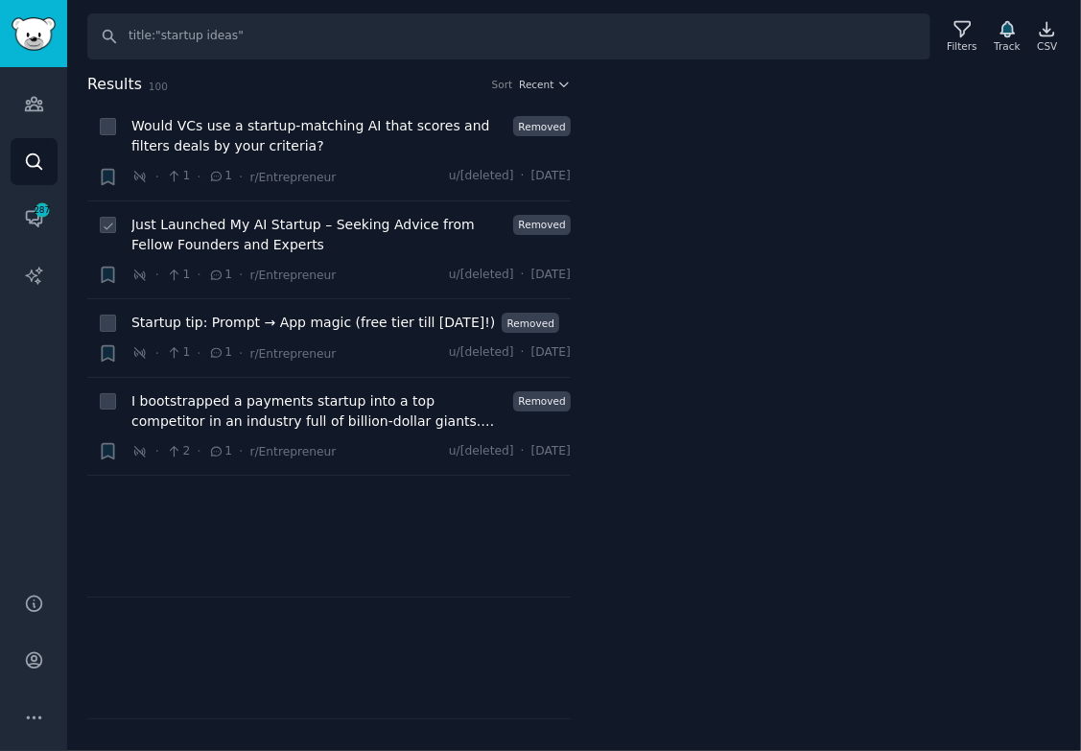
click at [454, 231] on span "Just Launched My AI Startup – Seeking Advice from Fellow Founders and Experts" at bounding box center [318, 235] width 375 height 40
click at [457, 215] on span "Just Launched My AI Startup – Seeking Advice from Fellow Founders and Experts" at bounding box center [318, 235] width 375 height 40
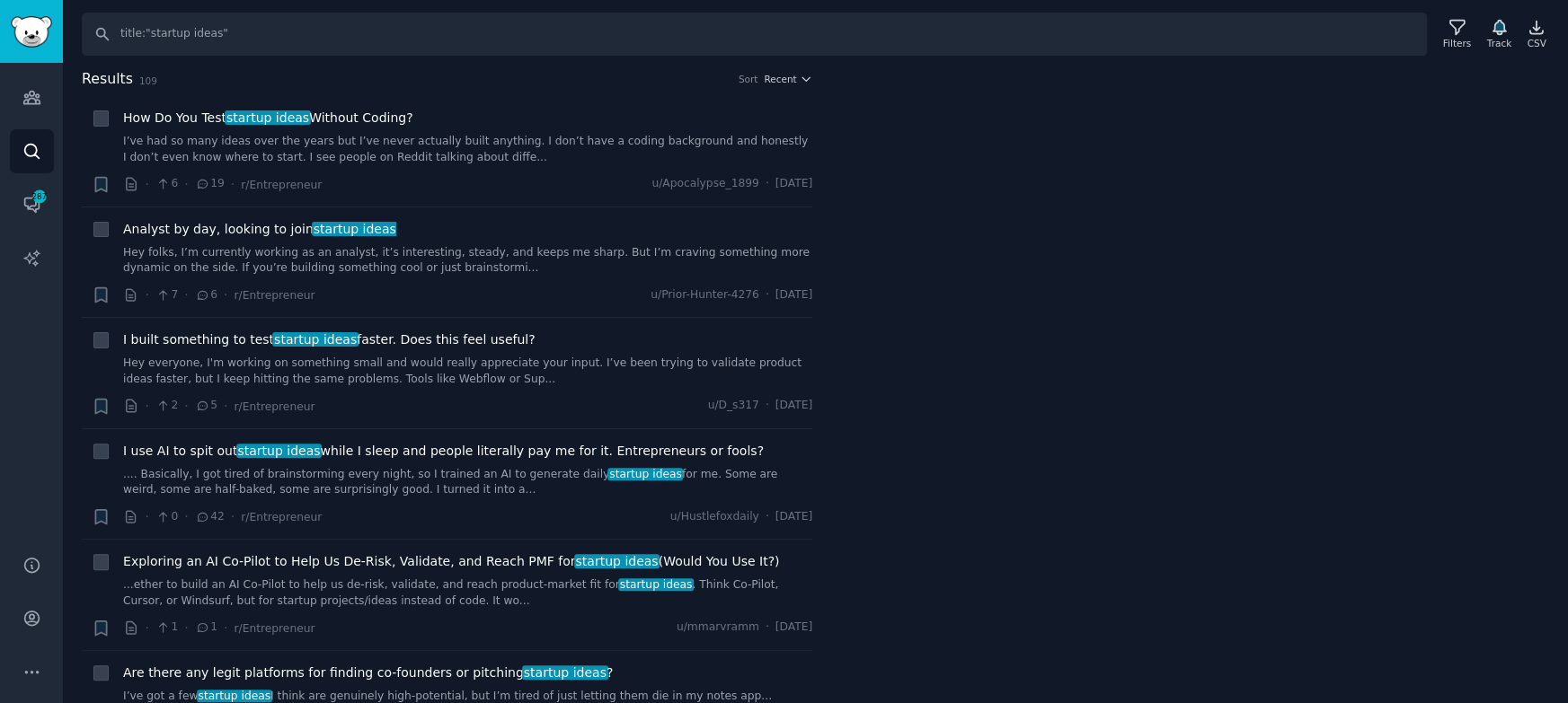
click at [620, 147] on div at bounding box center [1203, 386] width 731 height 636
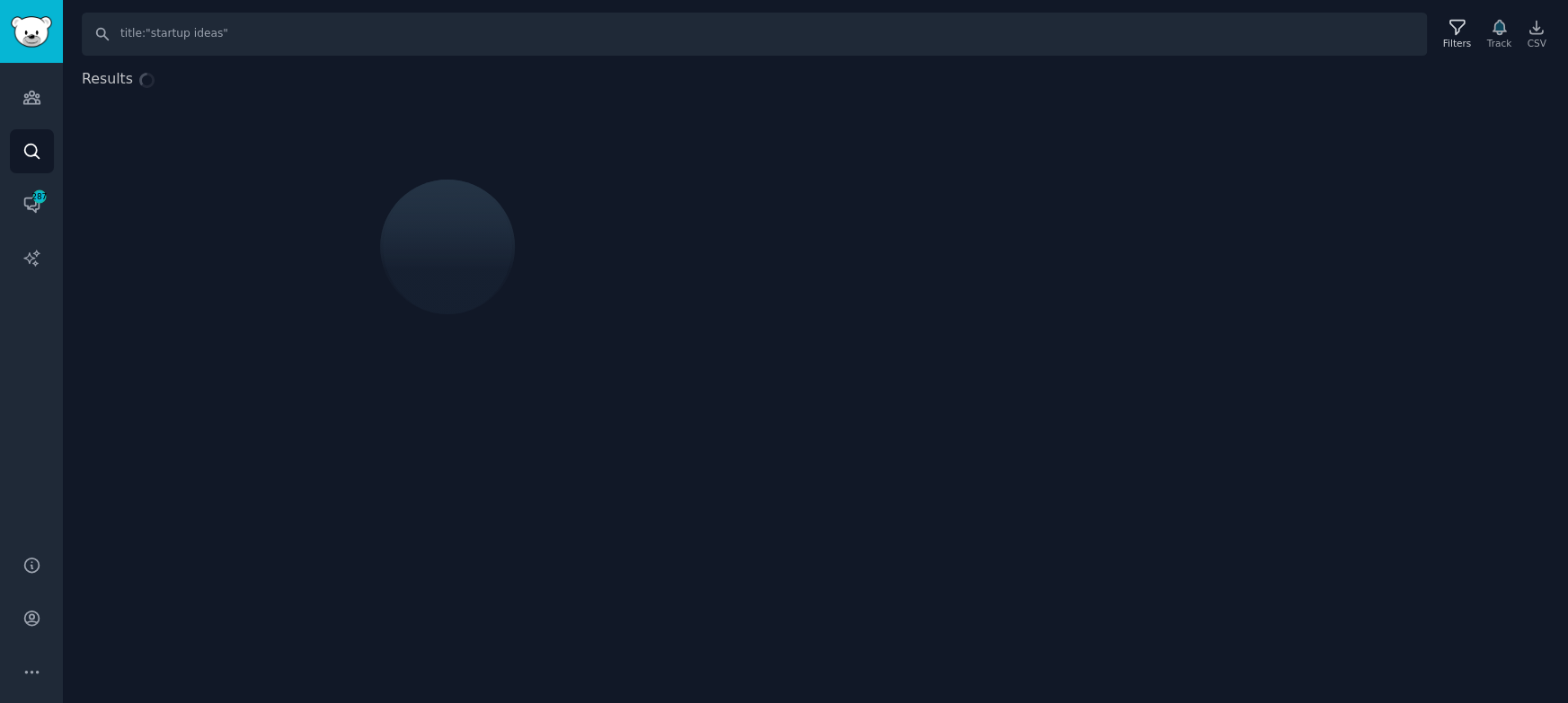
click at [1221, 82] on div "Results" at bounding box center [815, 233] width 1505 height 330
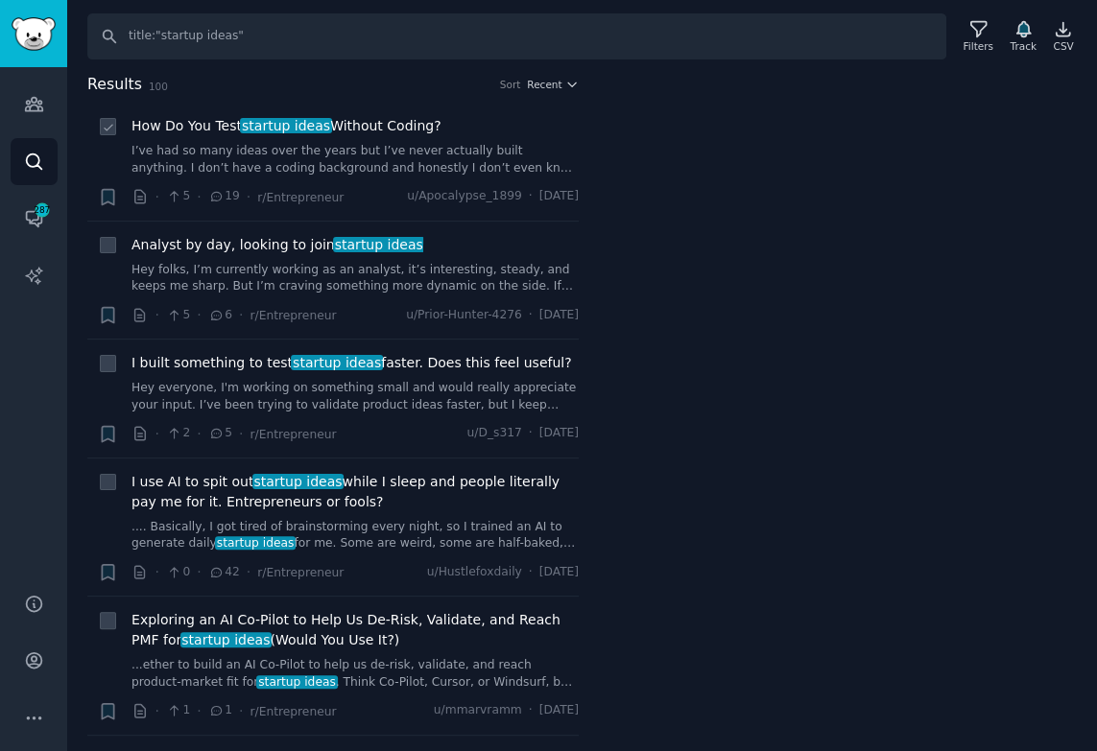
drag, startPoint x: 1038, startPoint y: 251, endPoint x: 448, endPoint y: 160, distance: 597.1
click at [1035, 251] on div at bounding box center [850, 412] width 491 height 679
click at [44, 118] on link "Audiences" at bounding box center [34, 104] width 47 height 47
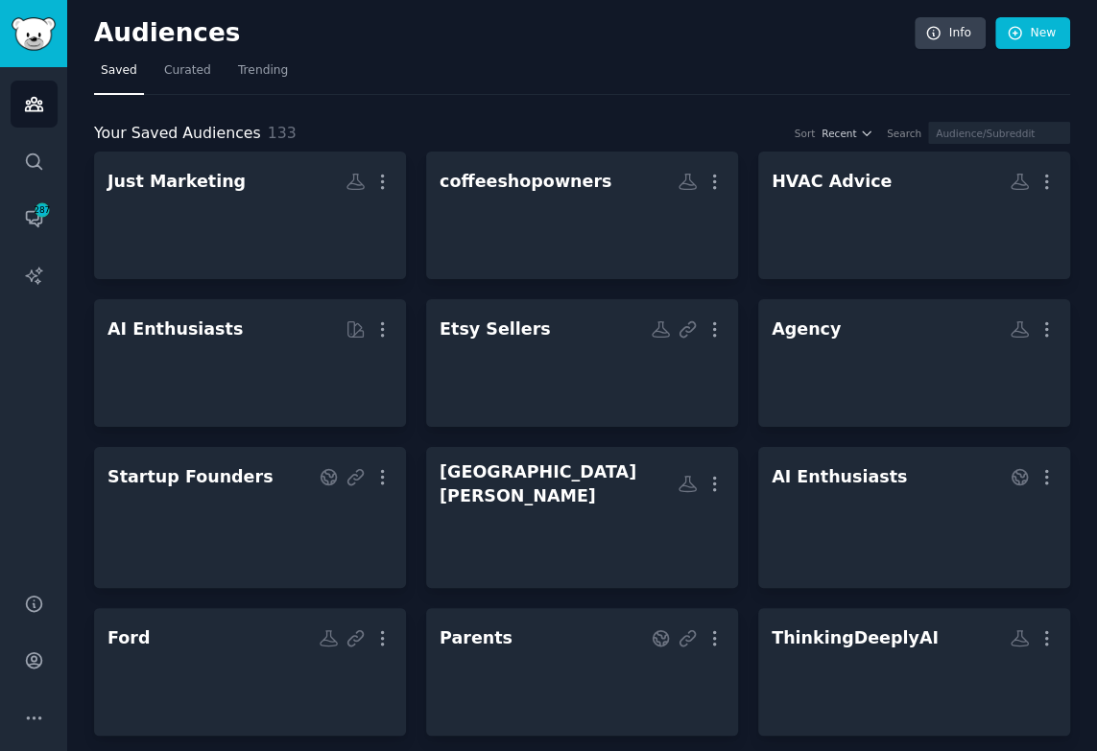
click at [512, 122] on div "Your Saved Audiences 133 Sort Recent Search" at bounding box center [582, 134] width 976 height 24
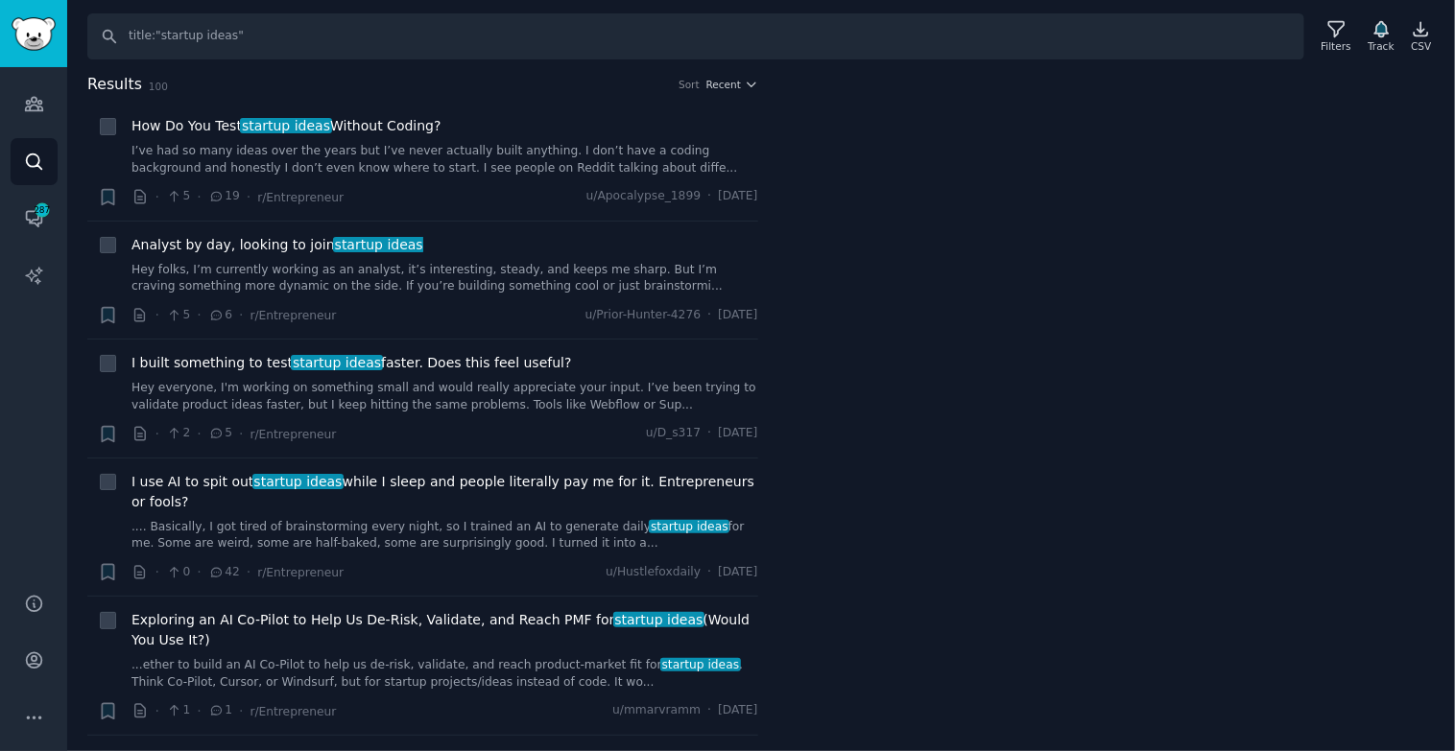
click at [1096, 360] on div at bounding box center [1120, 412] width 671 height 679
click at [390, 97] on div "Results 100 Sort Recent" at bounding box center [422, 88] width 671 height 31
click at [392, 118] on span "How Do You Test startup ideas Without Coding?" at bounding box center [286, 126] width 310 height 20
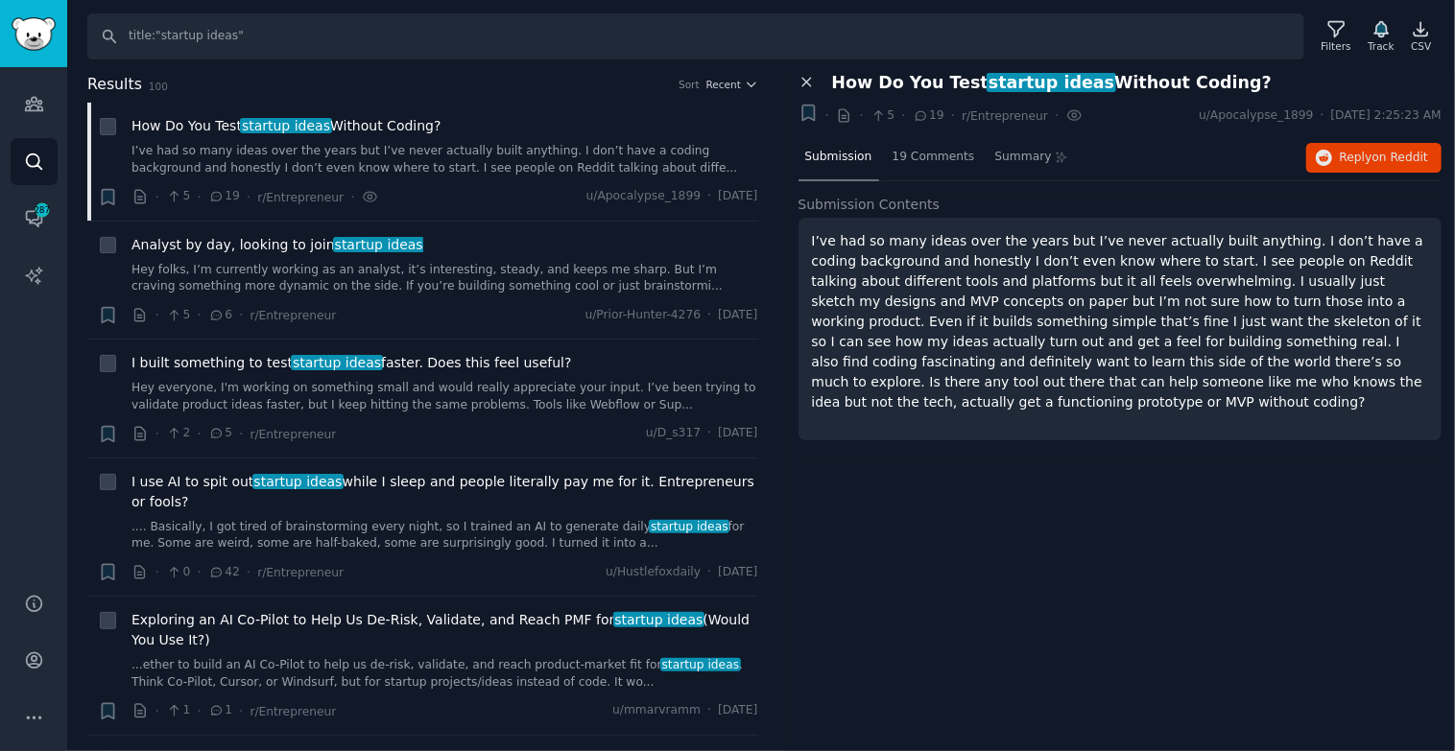
click at [800, 87] on icon at bounding box center [806, 82] width 17 height 17
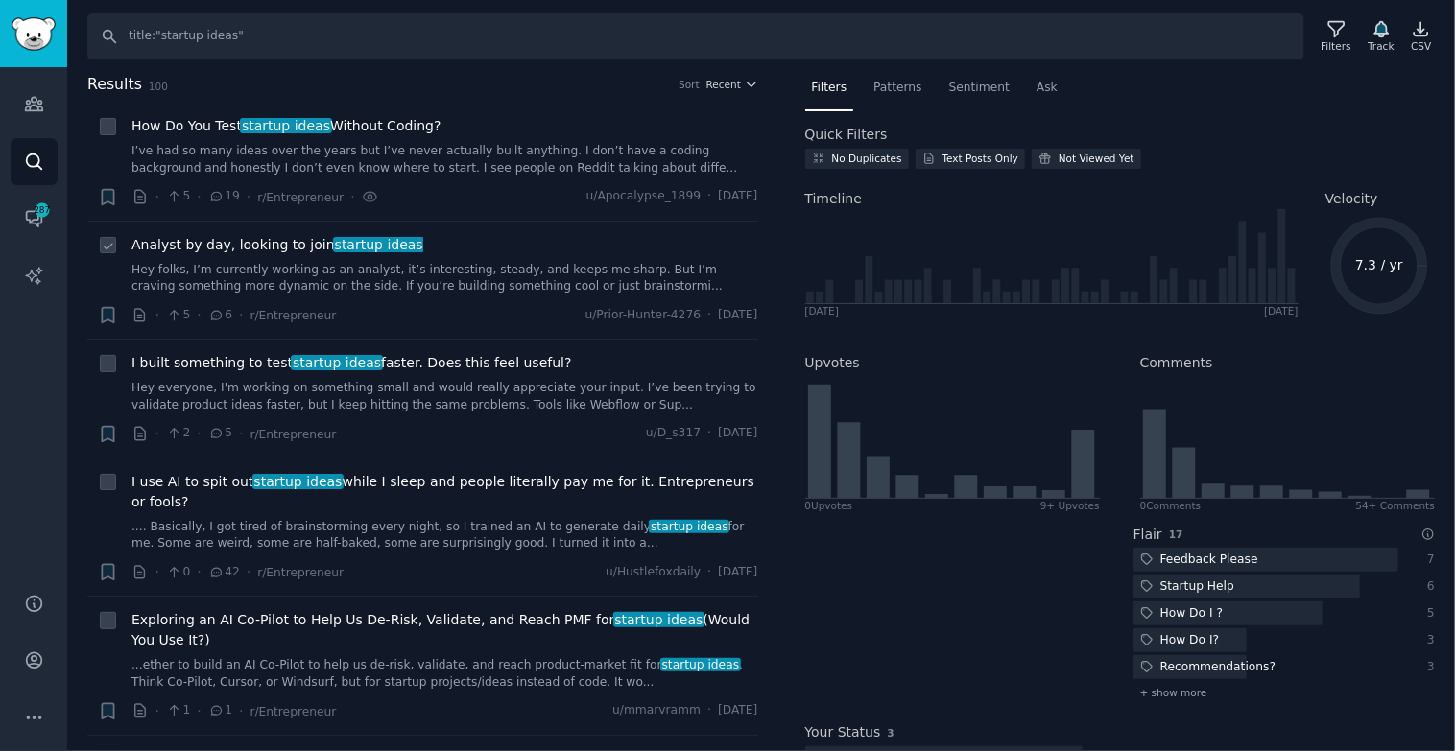
click at [550, 284] on link "Hey folks, I’m currently working as an analyst, it’s interesting, steady, and k…" at bounding box center [444, 279] width 627 height 34
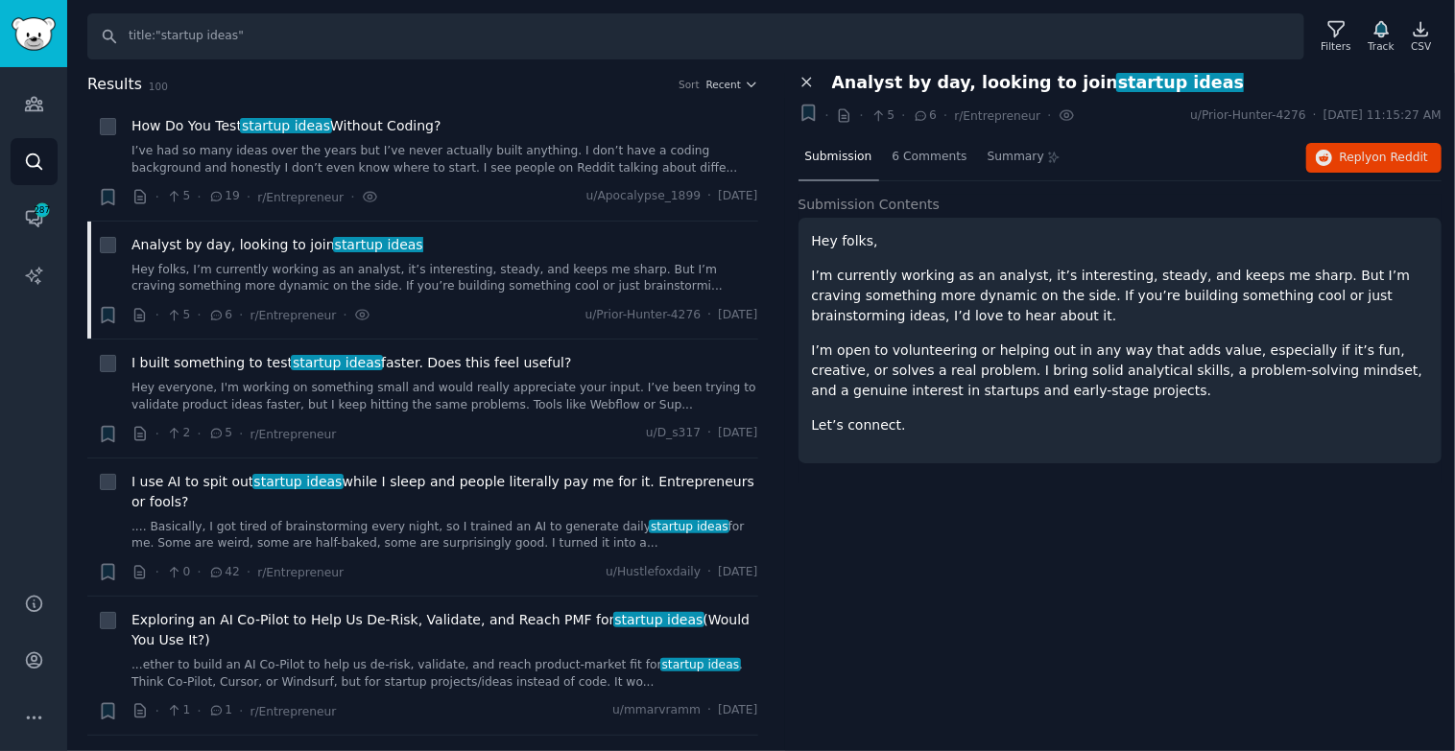
click at [810, 84] on icon at bounding box center [806, 82] width 17 height 17
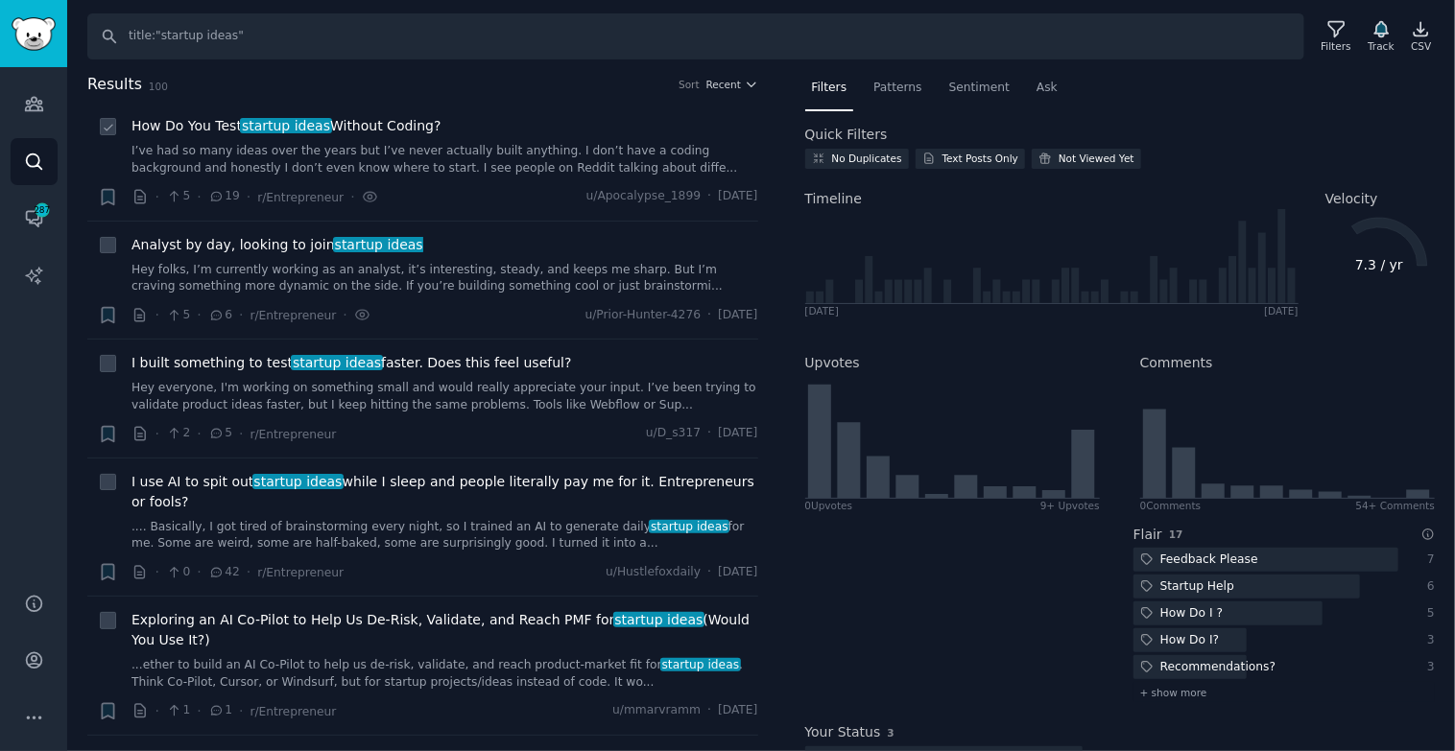
click at [333, 117] on span "How Do You Test startup ideas Without Coding?" at bounding box center [286, 126] width 310 height 20
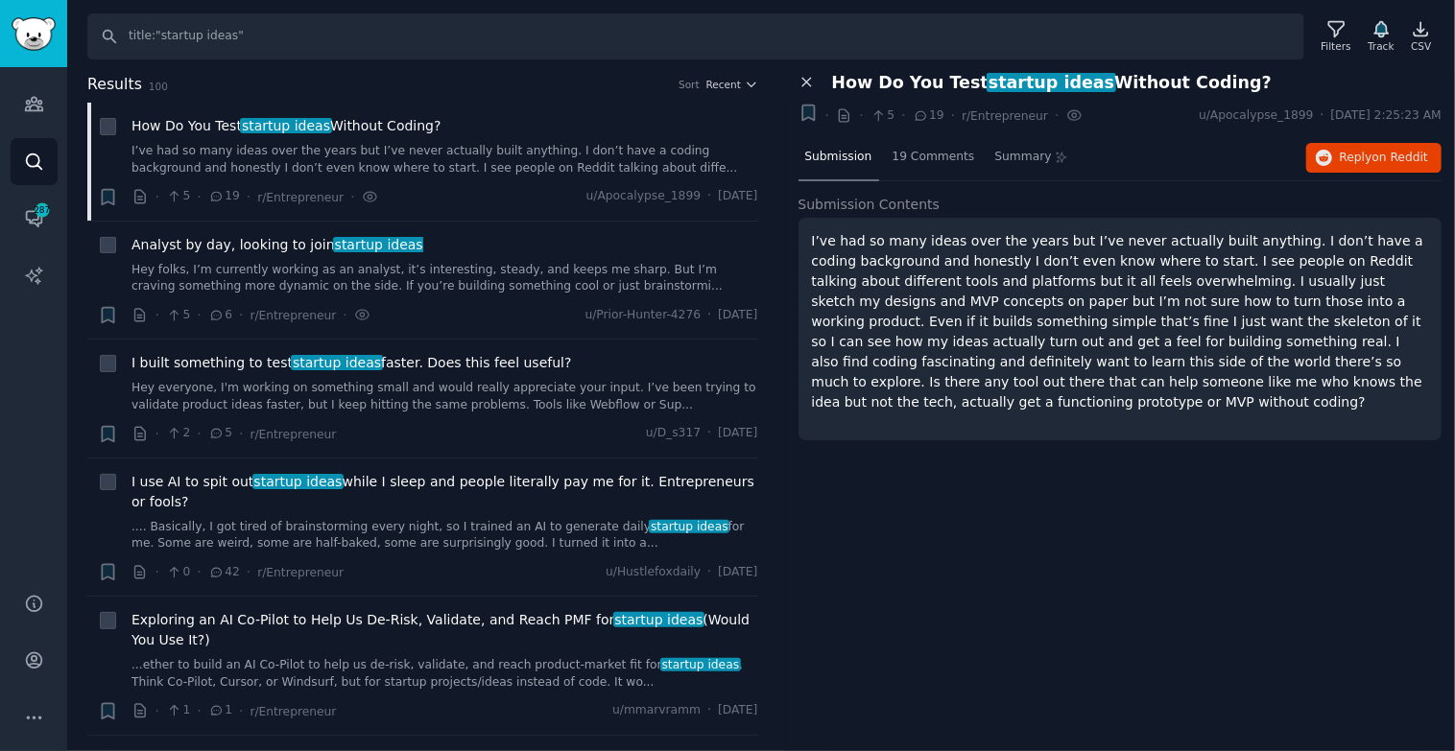
click at [811, 78] on icon at bounding box center [806, 82] width 17 height 17
